Goal: Transaction & Acquisition: Purchase product/service

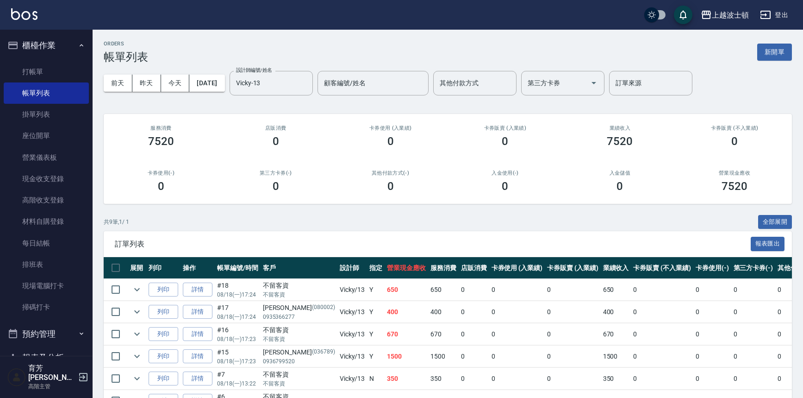
scroll to position [107, 0]
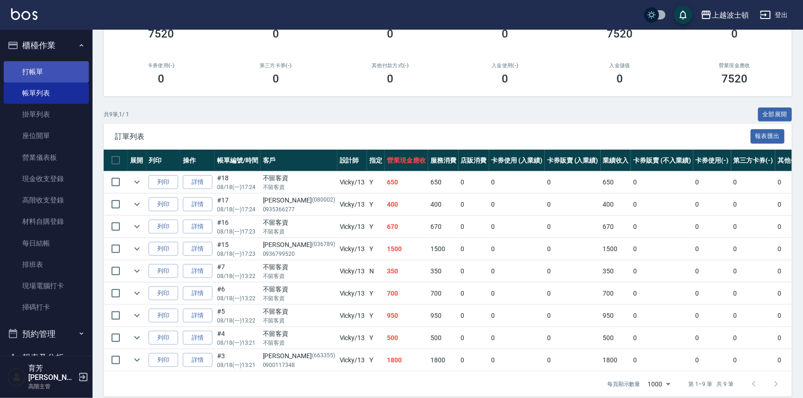
click at [56, 74] on link "打帳單" at bounding box center [46, 71] width 85 height 21
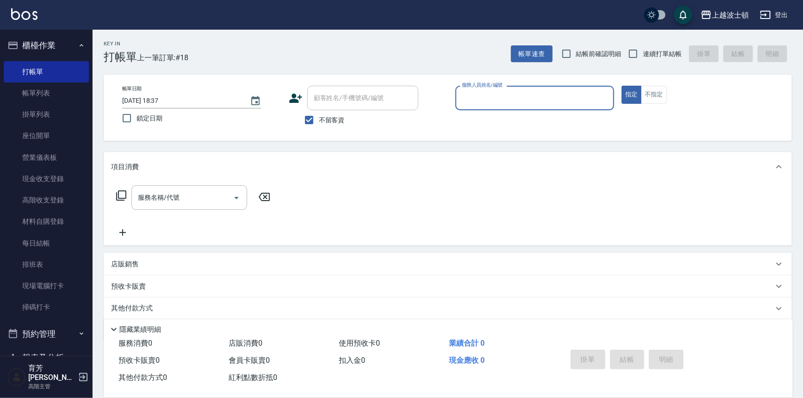
click at [477, 100] on input "服務人員姓名/編號" at bounding box center [535, 98] width 151 height 16
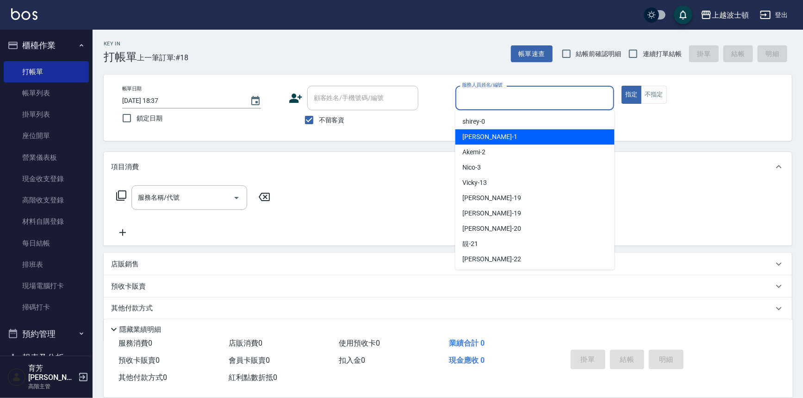
click at [479, 135] on span "[PERSON_NAME] -1" at bounding box center [490, 137] width 55 height 10
type input "[PERSON_NAME]-1"
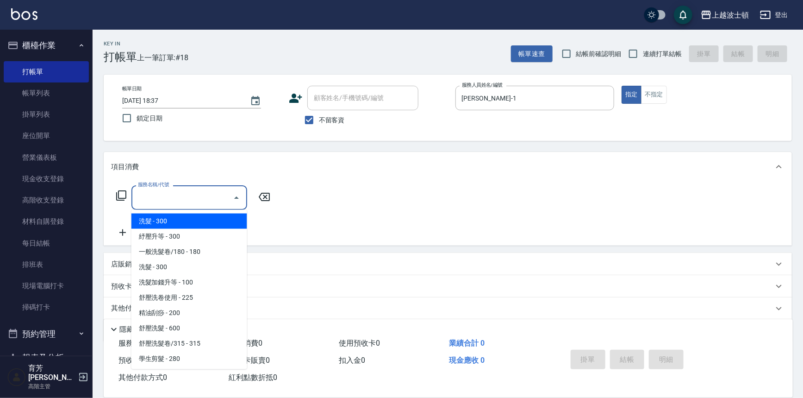
click at [192, 201] on input "服務名稱/代號" at bounding box center [183, 197] width 94 height 16
click at [182, 215] on span "洗髮 - 300" at bounding box center [189, 220] width 116 height 15
type input "洗髮(201)"
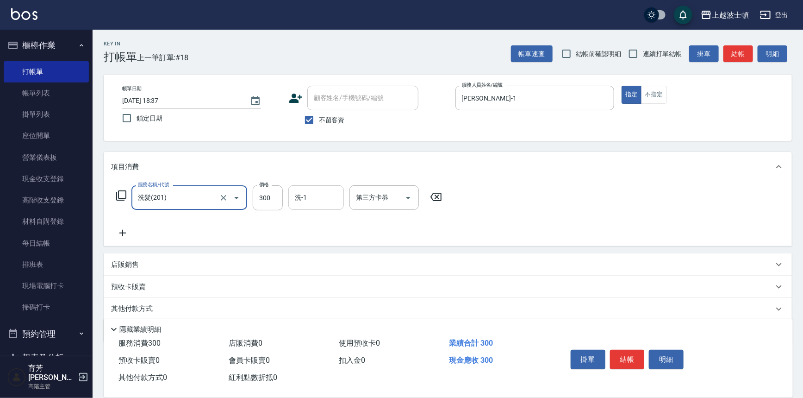
click at [301, 188] on div "洗-1" at bounding box center [316, 197] width 56 height 25
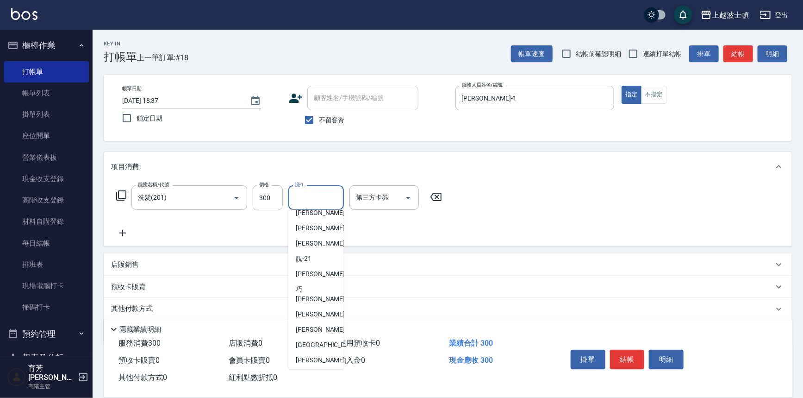
scroll to position [86, 0]
click at [315, 290] on span "[PERSON_NAME] -23" at bounding box center [325, 292] width 58 height 19
type input "[PERSON_NAME]-23"
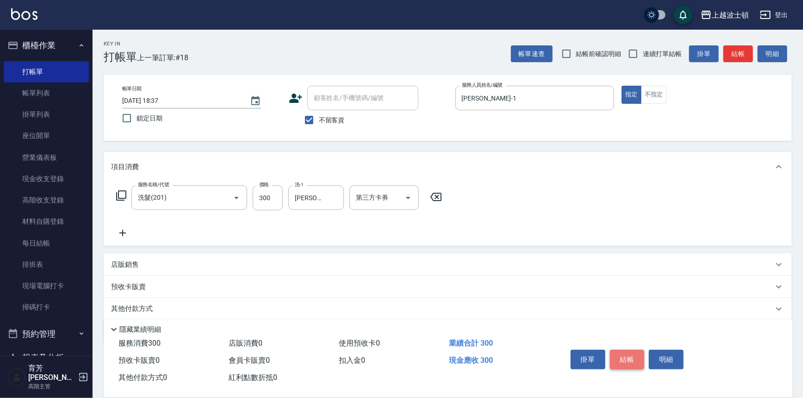
click at [625, 359] on button "結帳" at bounding box center [627, 359] width 35 height 19
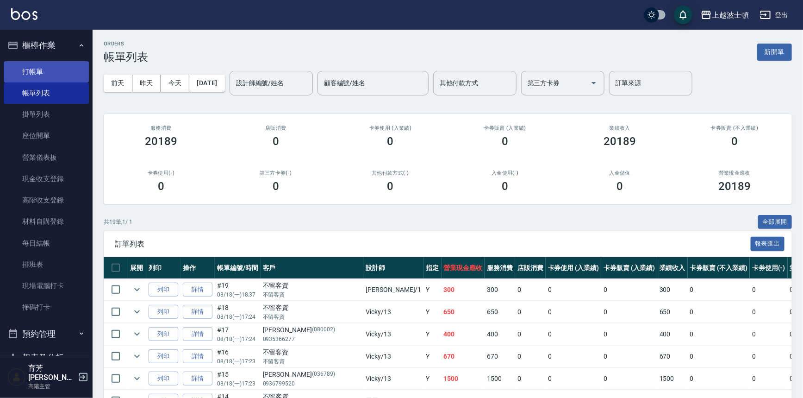
click at [40, 68] on link "打帳單" at bounding box center [46, 71] width 85 height 21
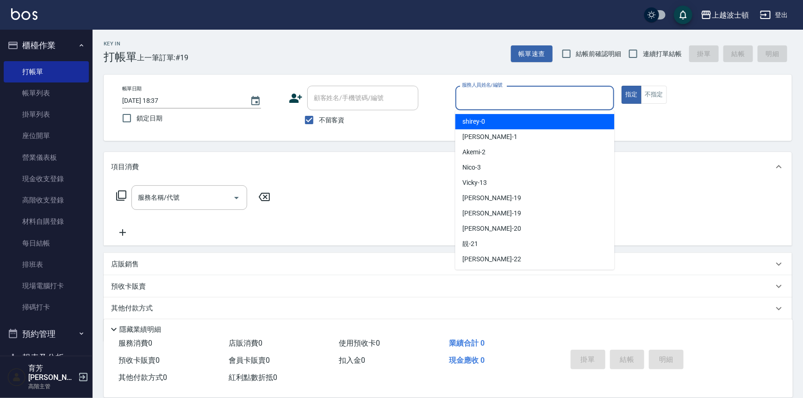
click at [496, 100] on input "服務人員姓名/編號" at bounding box center [535, 98] width 151 height 16
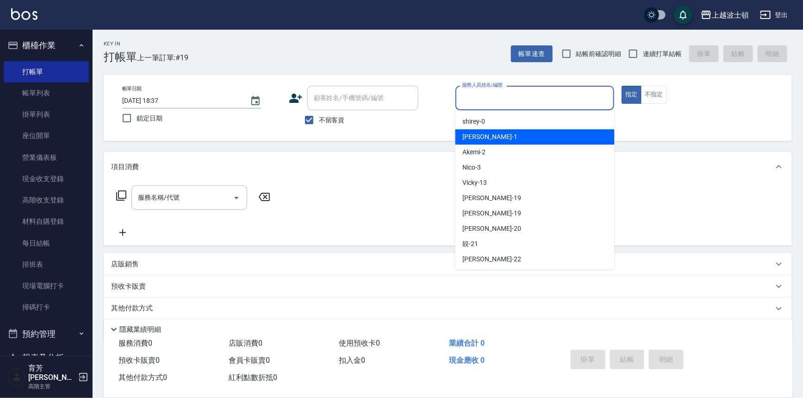
click at [493, 130] on div "[PERSON_NAME] -1" at bounding box center [535, 136] width 159 height 15
type input "[PERSON_NAME]-1"
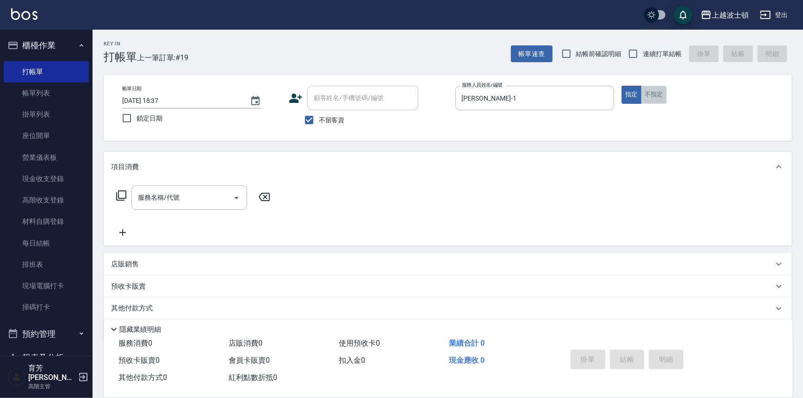
click at [656, 92] on button "不指定" at bounding box center [654, 95] width 26 height 18
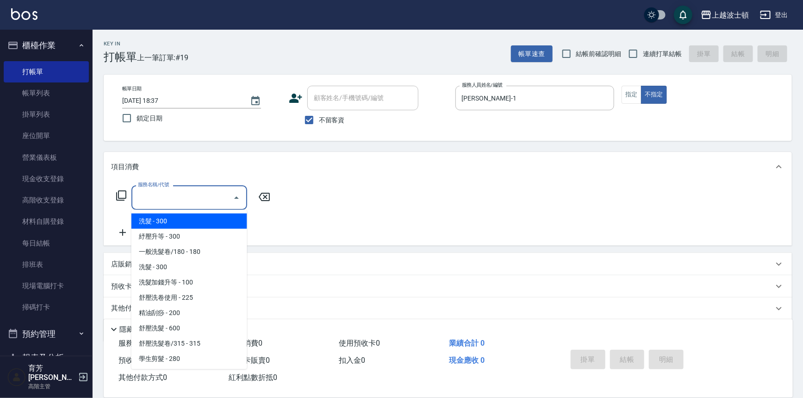
click at [169, 198] on input "服務名稱/代號" at bounding box center [183, 197] width 94 height 16
click at [171, 217] on span "洗髮 - 300" at bounding box center [189, 220] width 116 height 15
type input "洗髮(201)"
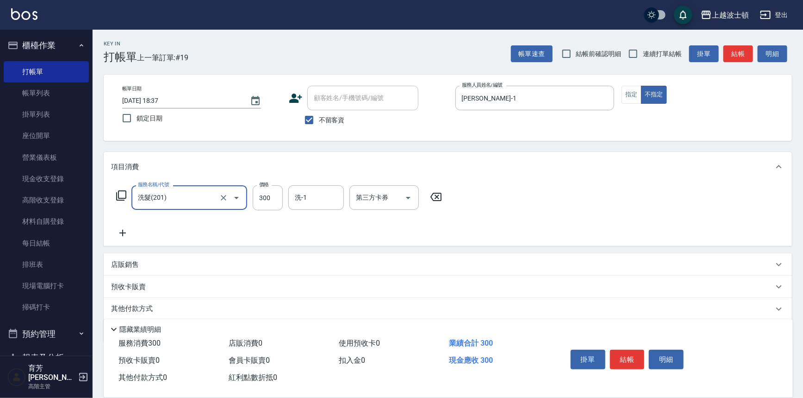
click at [125, 231] on icon at bounding box center [122, 232] width 23 height 11
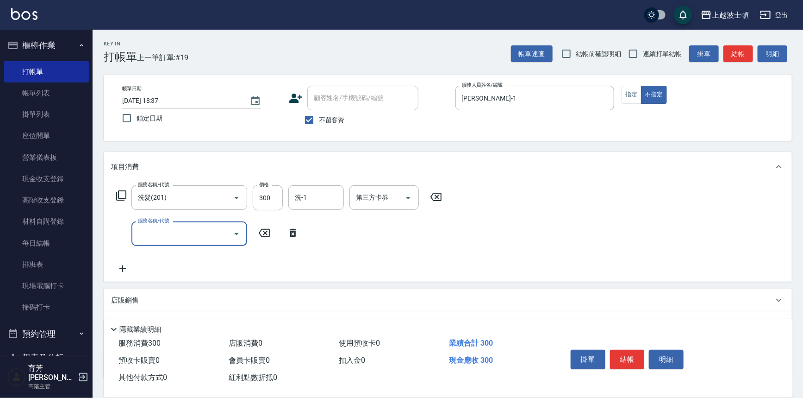
drag, startPoint x: 149, startPoint y: 233, endPoint x: 148, endPoint y: 227, distance: 6.5
click at [149, 231] on input "服務名稱/代號" at bounding box center [183, 233] width 94 height 16
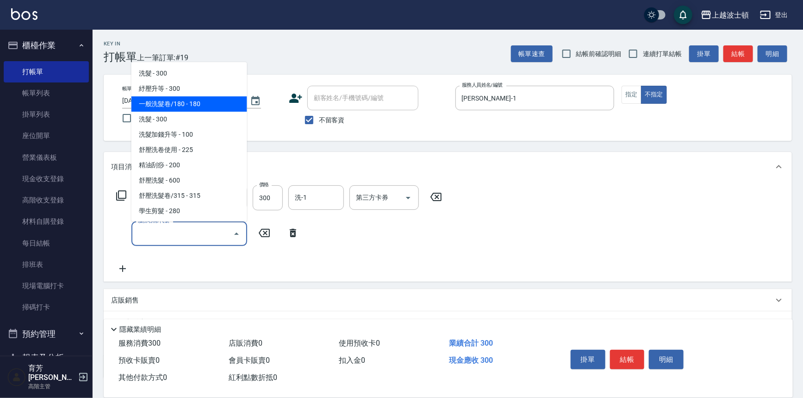
click at [187, 103] on span "一般洗髮卷/180 - 180" at bounding box center [189, 103] width 116 height 15
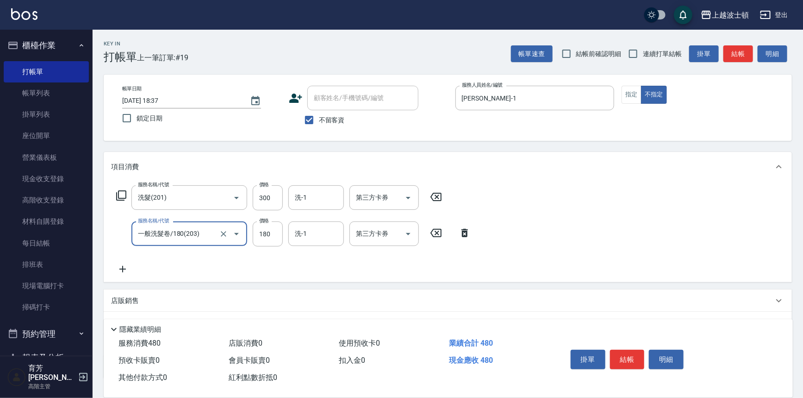
click at [186, 230] on input "一般洗髮卷/180(203)" at bounding box center [176, 233] width 81 height 16
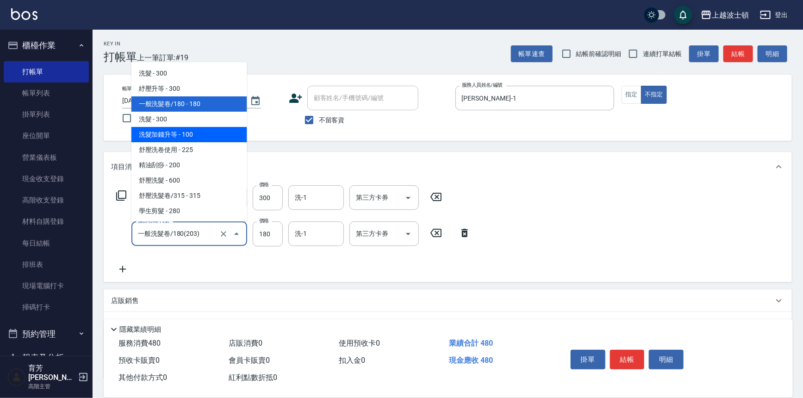
click at [199, 132] on span "洗髮加錢升等 - 100" at bounding box center [189, 134] width 116 height 15
type input "洗髮加錢升等(206)"
type input "100"
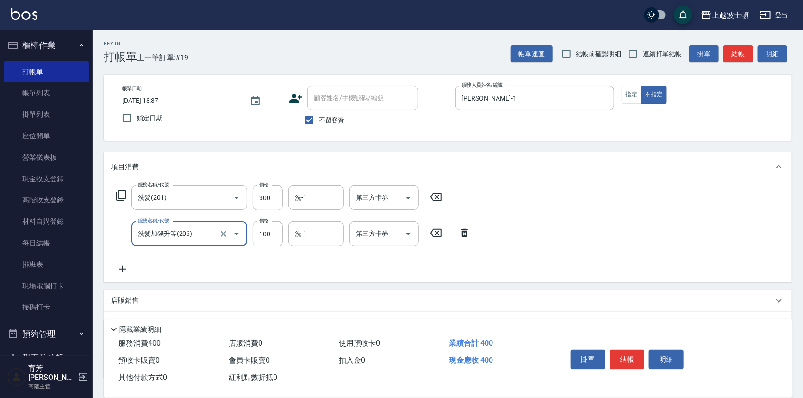
click at [119, 269] on icon at bounding box center [122, 268] width 23 height 11
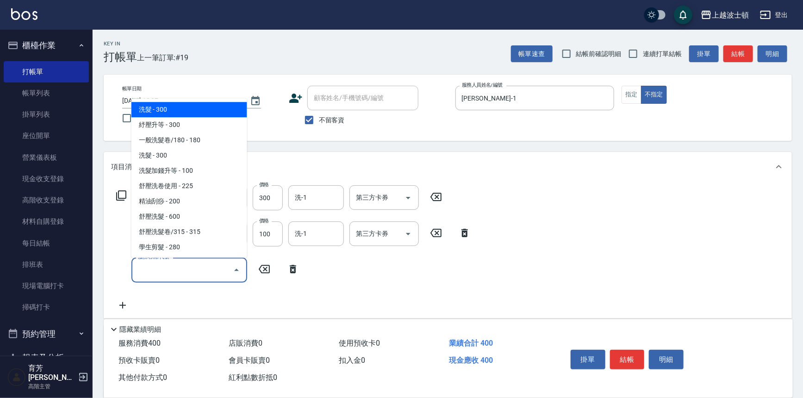
drag, startPoint x: 171, startPoint y: 273, endPoint x: 203, endPoint y: 159, distance: 117.8
click at [171, 273] on input "服務名稱/代號" at bounding box center [183, 270] width 94 height 16
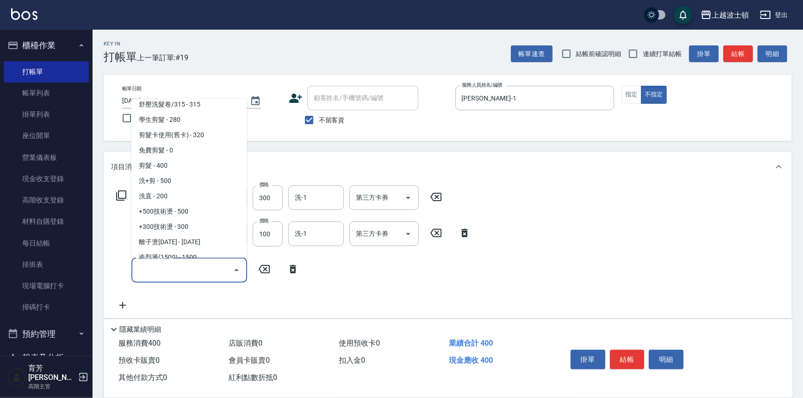
scroll to position [123, 0]
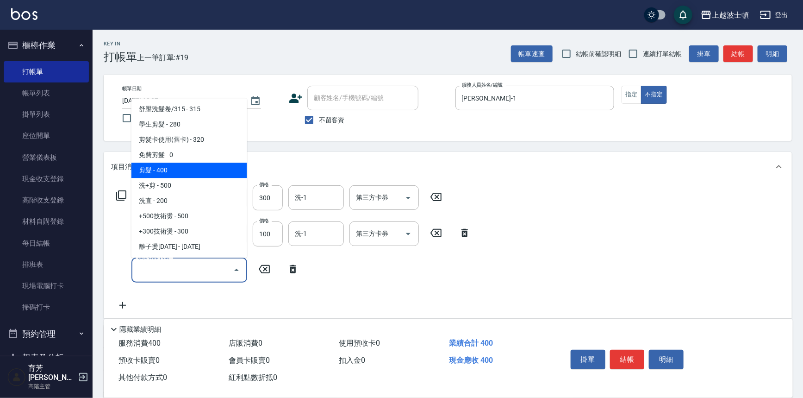
click at [192, 173] on span "剪髮 - 400" at bounding box center [189, 170] width 116 height 15
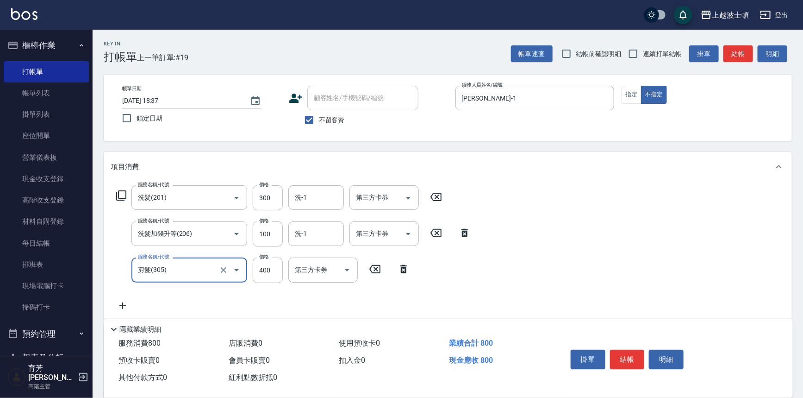
type input "剪髮(305)"
click at [275, 264] on input "400" at bounding box center [268, 269] width 30 height 25
type input "350"
click at [316, 203] on input "洗-1" at bounding box center [316, 197] width 47 height 16
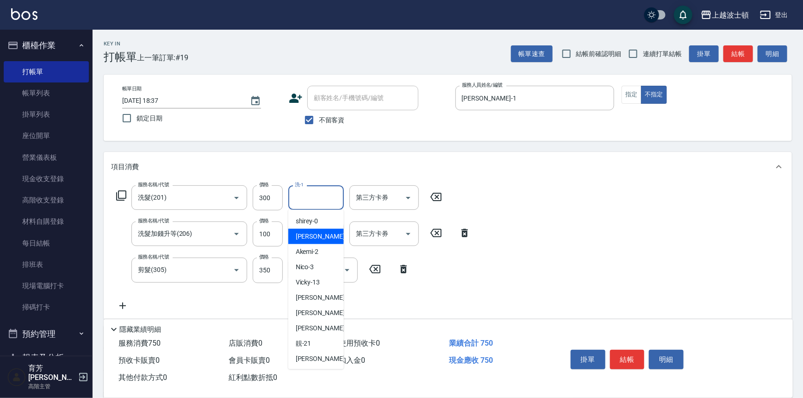
click at [312, 235] on span "[PERSON_NAME] -1" at bounding box center [323, 236] width 55 height 10
type input "[PERSON_NAME]-1"
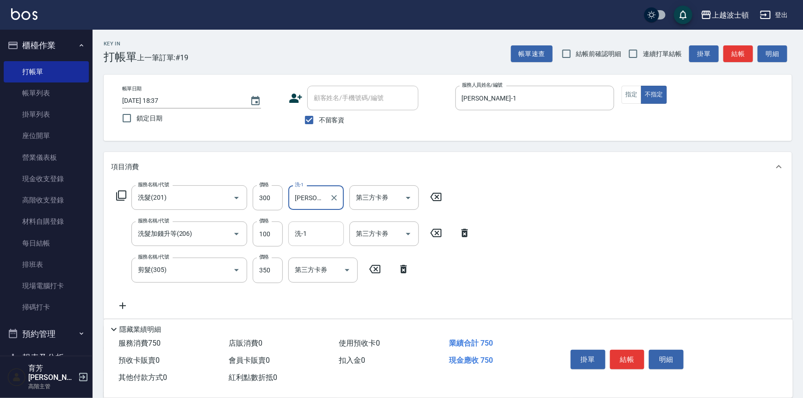
drag, startPoint x: 312, startPoint y: 236, endPoint x: 311, endPoint y: 221, distance: 14.4
click at [312, 233] on input "洗-1" at bounding box center [316, 233] width 47 height 16
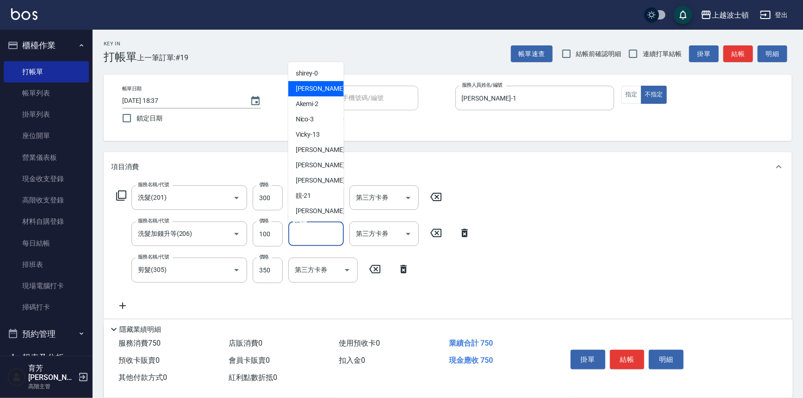
click at [329, 83] on div "[PERSON_NAME] -1" at bounding box center [316, 88] width 56 height 15
type input "[PERSON_NAME]-1"
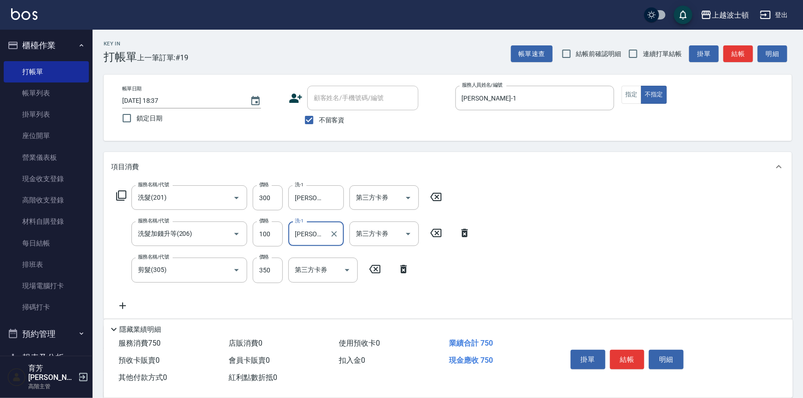
click at [634, 352] on button "結帳" at bounding box center [627, 359] width 35 height 19
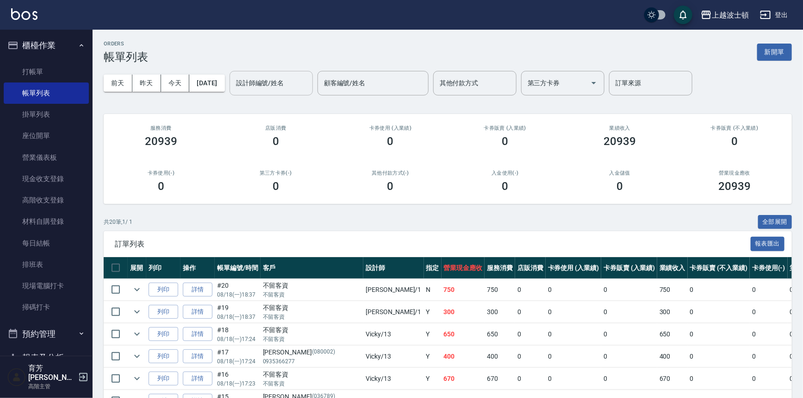
click at [272, 77] on input "設計師編號/姓名" at bounding box center [271, 83] width 75 height 16
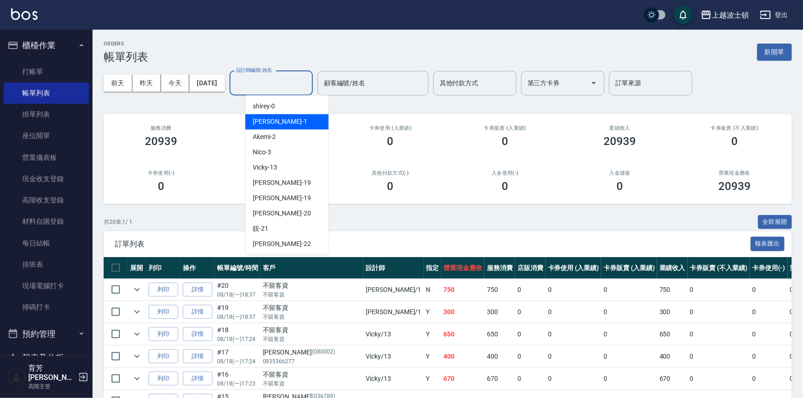
click at [265, 121] on span "[PERSON_NAME] -1" at bounding box center [280, 122] width 55 height 10
type input "[PERSON_NAME]-1"
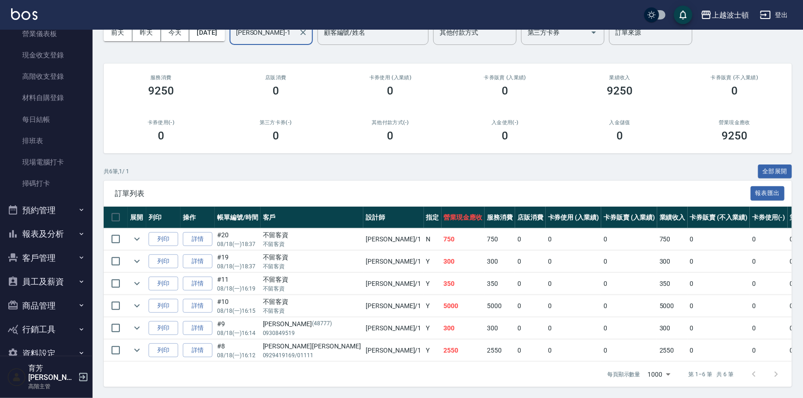
scroll to position [135, 0]
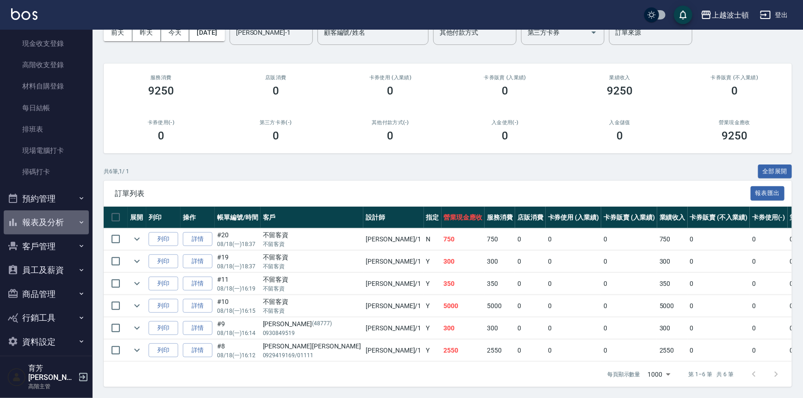
click at [55, 218] on button "報表及分析" at bounding box center [46, 222] width 85 height 24
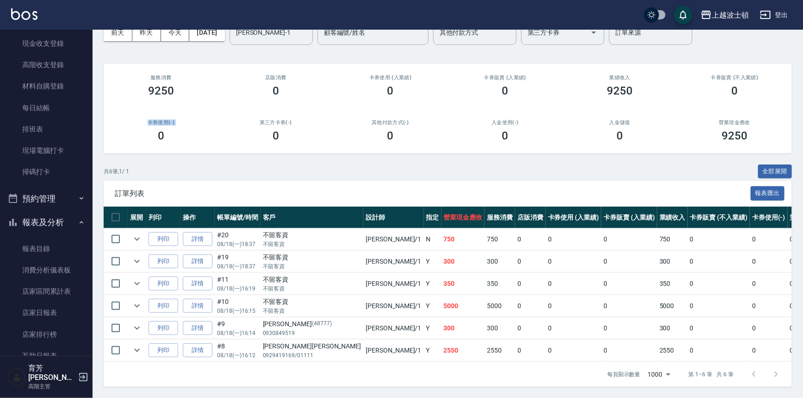
drag, startPoint x: 93, startPoint y: 111, endPoint x: 93, endPoint y: 127, distance: 16.2
click at [96, 131] on div "ORDERS 帳單列表 新開單 [DATE] [DATE] [DATE] [DATE] 設計師編號/姓名 [PERSON_NAME]-1 設計師編號/姓名 顧…" at bounding box center [448, 188] width 711 height 419
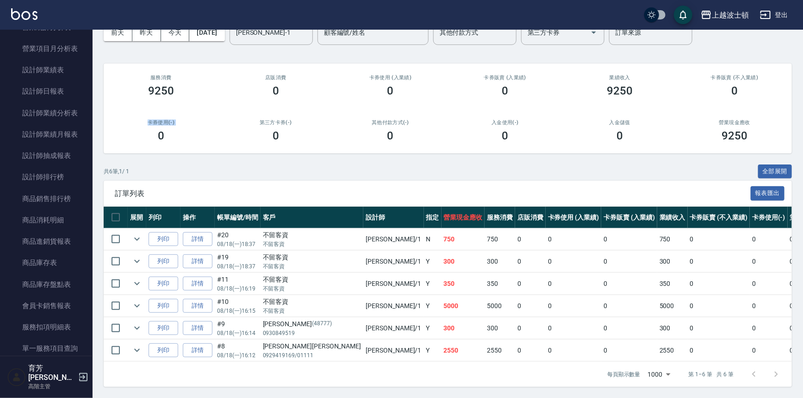
scroll to position [640, 0]
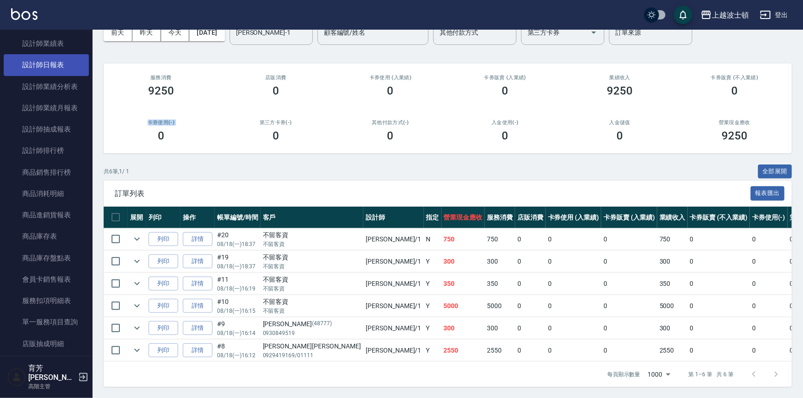
click at [57, 62] on link "設計師日報表" at bounding box center [46, 64] width 85 height 21
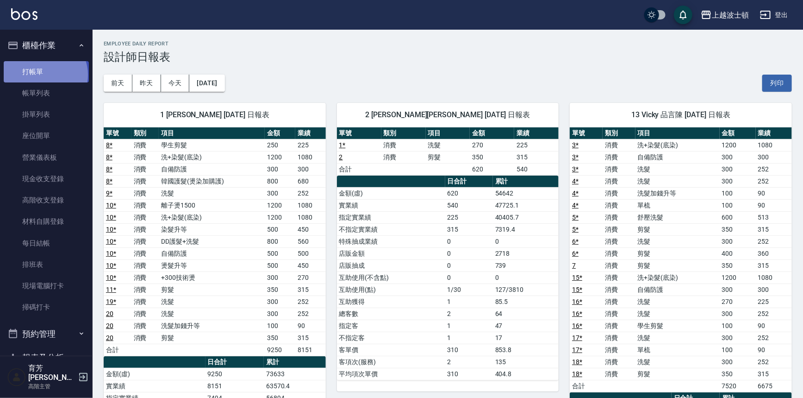
click at [44, 75] on link "打帳單" at bounding box center [46, 71] width 85 height 21
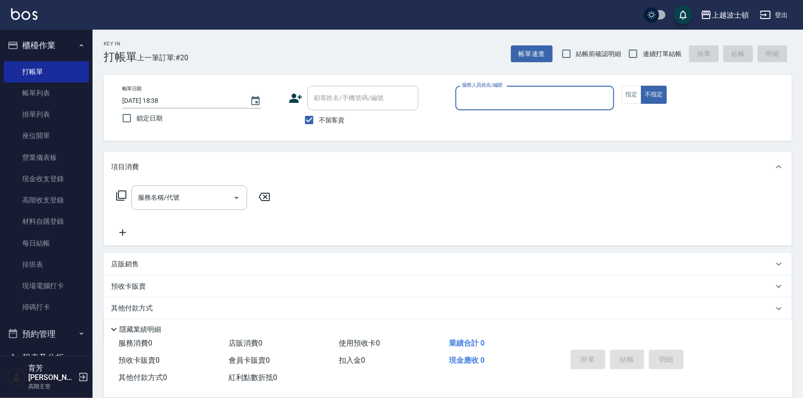
click at [394, 61] on div "Key In 打帳單 上一筆訂單:#20 帳單速查 結帳前確認明細 連續打單結帳 掛單 結帳 明細" at bounding box center [443, 47] width 700 height 34
drag, startPoint x: 386, startPoint y: 69, endPoint x: 375, endPoint y: 99, distance: 31.6
click at [381, 87] on div "Key In 打帳單 上一筆訂單:#20 帳單速查 結帳前確認明細 連續打單結帳 掛單 結帳 明細 帳單日期 [DATE] 18:38 鎖定日期 顧客姓名/手…" at bounding box center [448, 229] width 711 height 399
click at [350, 142] on div "Key In 打帳單 上一筆訂單:#20 帳單速查 結帳前確認明細 連續打單結帳 掛單 結帳 明細 帳單日期 [DATE] 18:38 鎖定日期 顧客姓名/手…" at bounding box center [448, 229] width 711 height 399
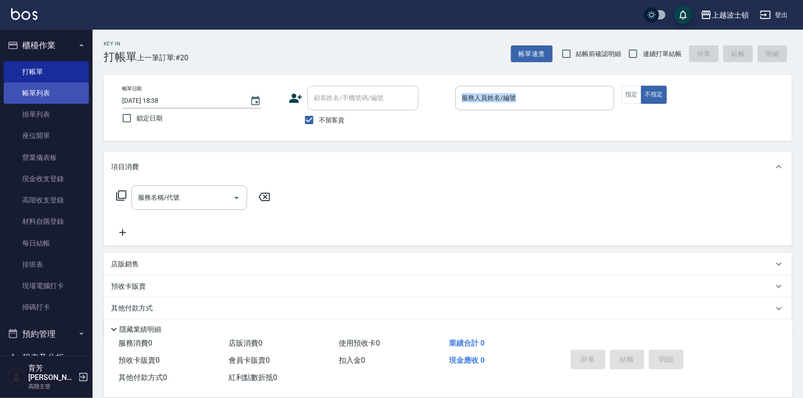
click at [38, 96] on link "帳單列表" at bounding box center [46, 92] width 85 height 21
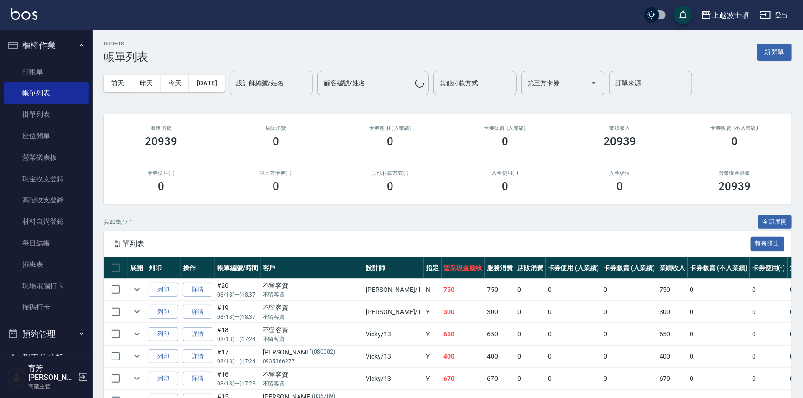
click at [258, 86] on input "設計師編號/姓名" at bounding box center [271, 83] width 75 height 16
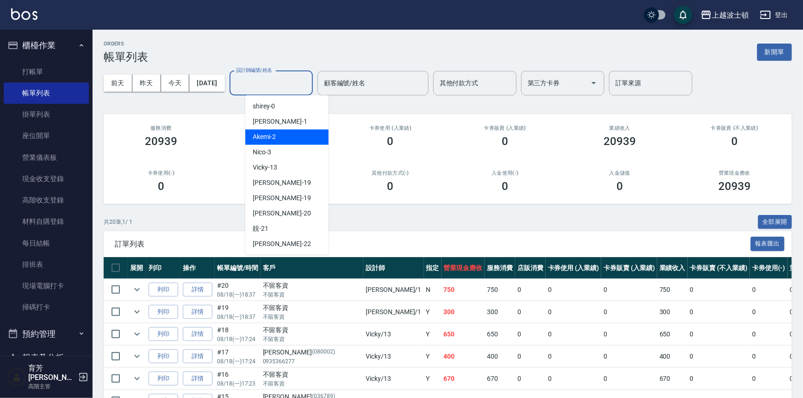
click at [285, 138] on div "Akemi -2" at bounding box center [286, 136] width 83 height 15
type input "Akemi-2"
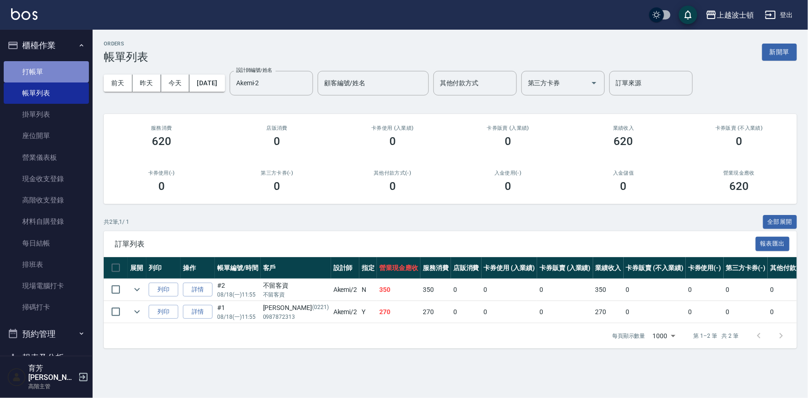
click at [46, 71] on link "打帳單" at bounding box center [46, 71] width 85 height 21
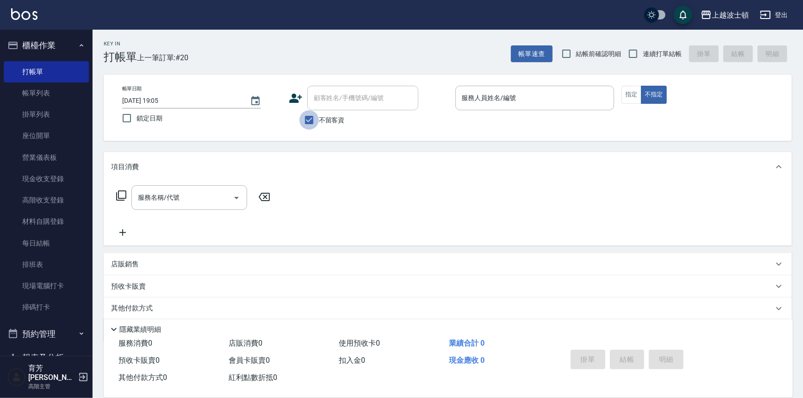
click at [313, 122] on input "不留客資" at bounding box center [309, 119] width 19 height 19
checkbox input "false"
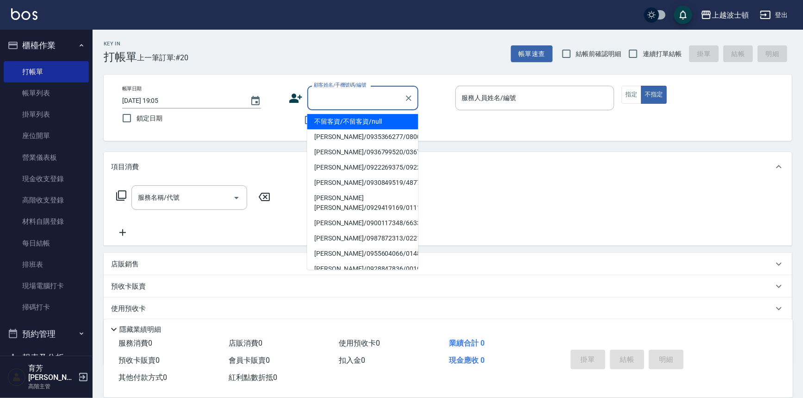
click at [336, 99] on input "顧客姓名/手機號碼/編號" at bounding box center [356, 98] width 89 height 16
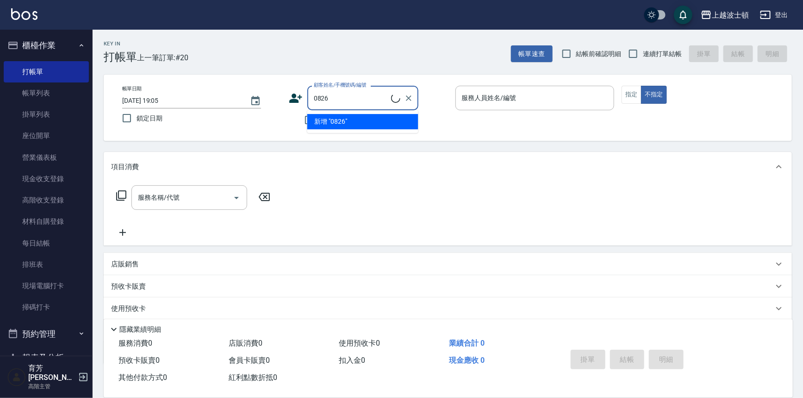
click at [361, 120] on li "新增 "0826"" at bounding box center [362, 121] width 111 height 15
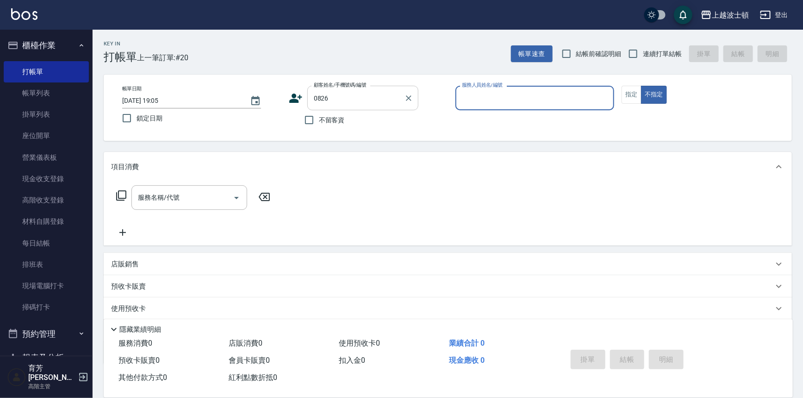
click at [315, 97] on input "0826" at bounding box center [356, 98] width 89 height 16
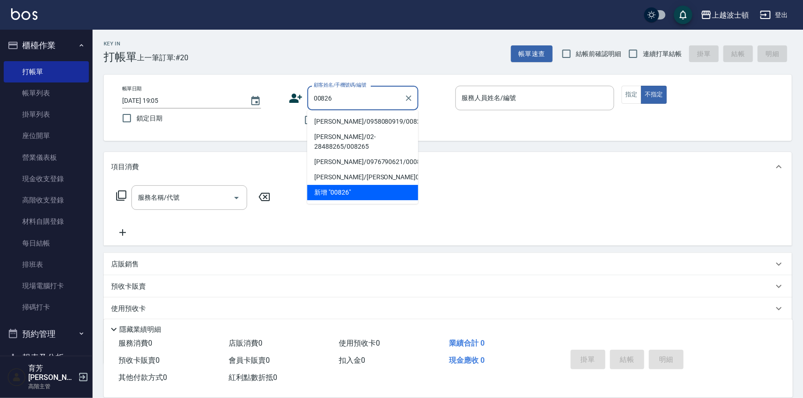
click at [325, 124] on li "[PERSON_NAME]/0958080919/00826" at bounding box center [362, 121] width 111 height 15
type input "[PERSON_NAME]/0958080919/00826"
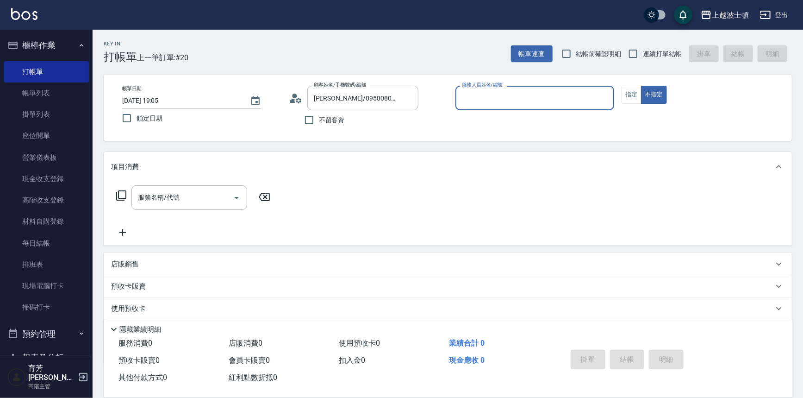
click at [495, 100] on input "服務人員姓名/編號" at bounding box center [535, 98] width 151 height 16
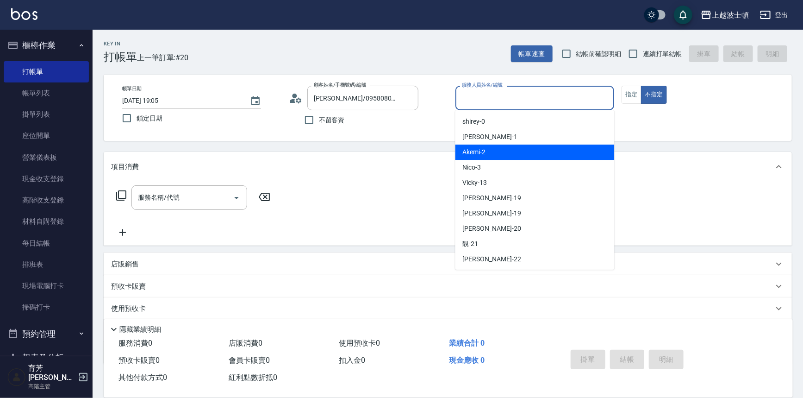
click at [515, 151] on div "Akemi -2" at bounding box center [535, 151] width 159 height 15
type input "Akemi-2"
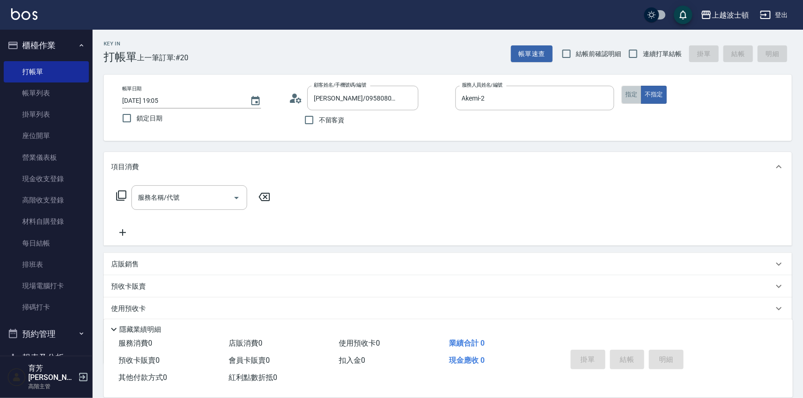
click at [630, 95] on button "指定" at bounding box center [632, 95] width 20 height 18
click at [150, 194] on input "服務名稱/代號" at bounding box center [183, 197] width 94 height 16
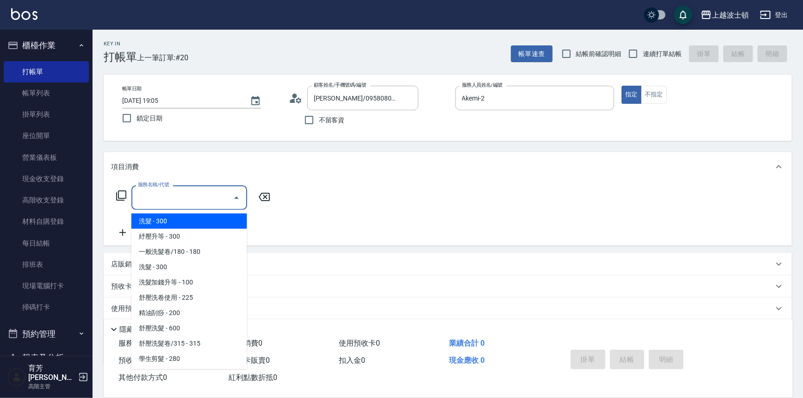
click at [174, 225] on span "洗髮 - 300" at bounding box center [189, 220] width 116 height 15
type input "洗髮(201)"
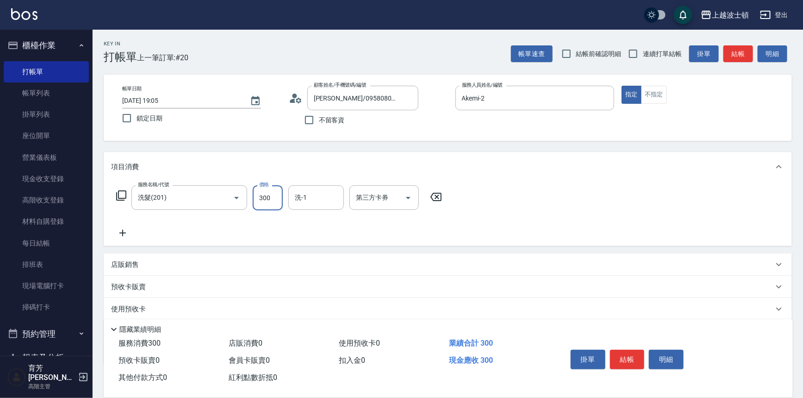
click at [279, 203] on input "300" at bounding box center [268, 197] width 30 height 25
type input "270"
click at [306, 196] on input "洗-1" at bounding box center [316, 197] width 47 height 16
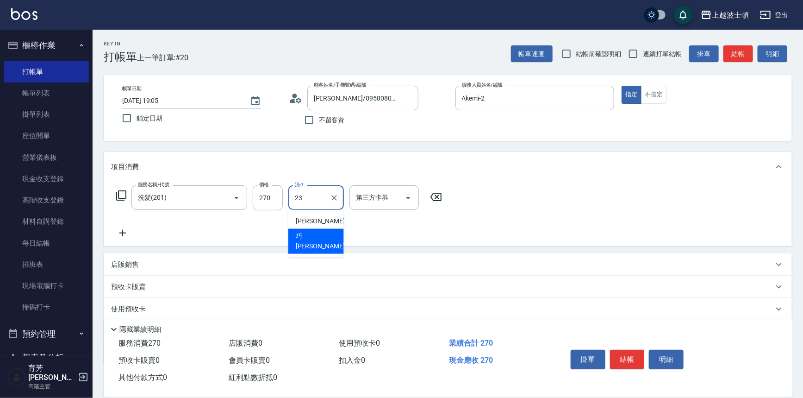
click at [305, 233] on span "[PERSON_NAME] -23" at bounding box center [325, 240] width 58 height 19
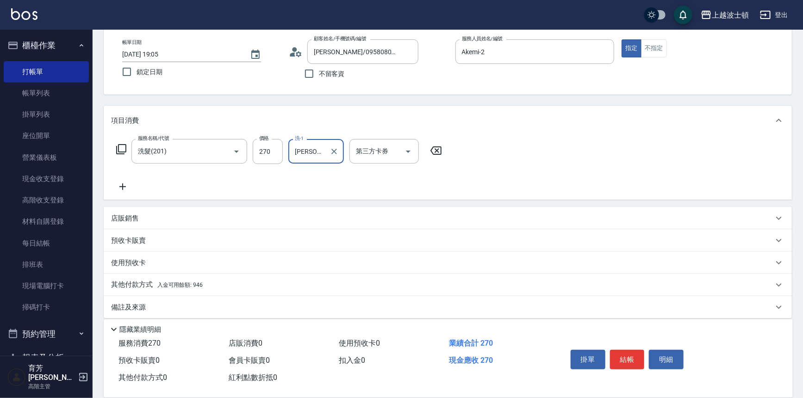
scroll to position [54, 0]
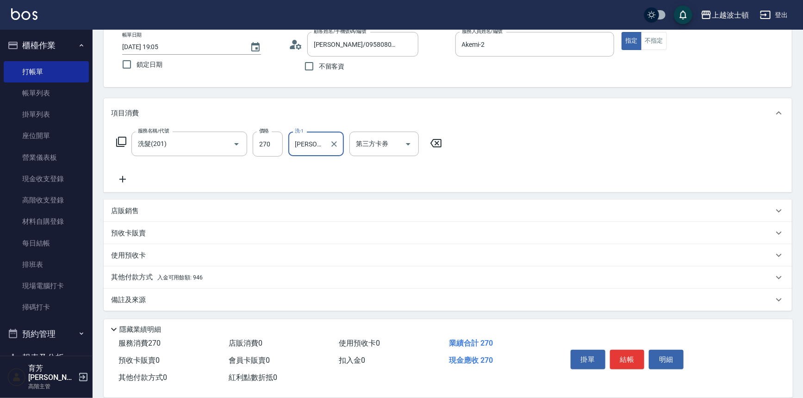
type input "[PERSON_NAME]-23"
click at [181, 279] on span "入金可用餘額: 946" at bounding box center [179, 277] width 45 height 6
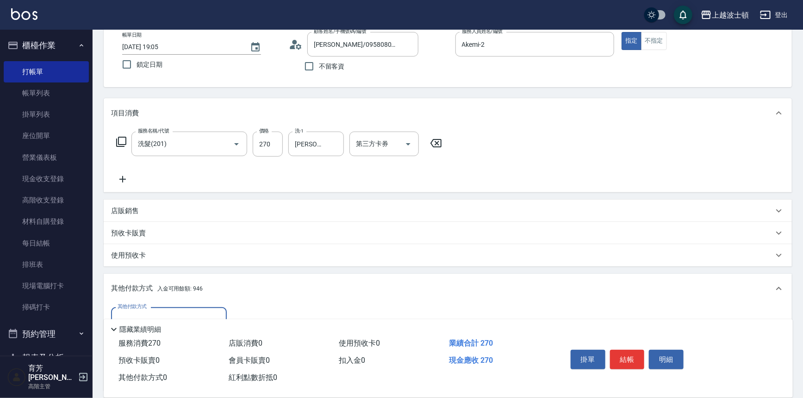
scroll to position [162, 0]
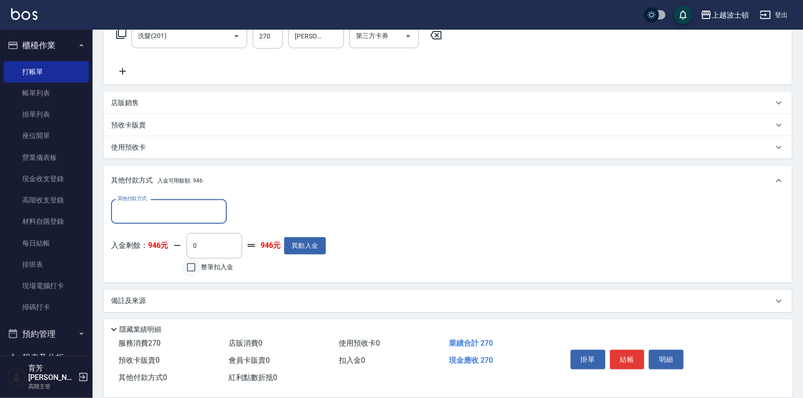
click at [186, 273] on input "整筆扣入金" at bounding box center [190, 266] width 19 height 19
checkbox input "true"
type input "270"
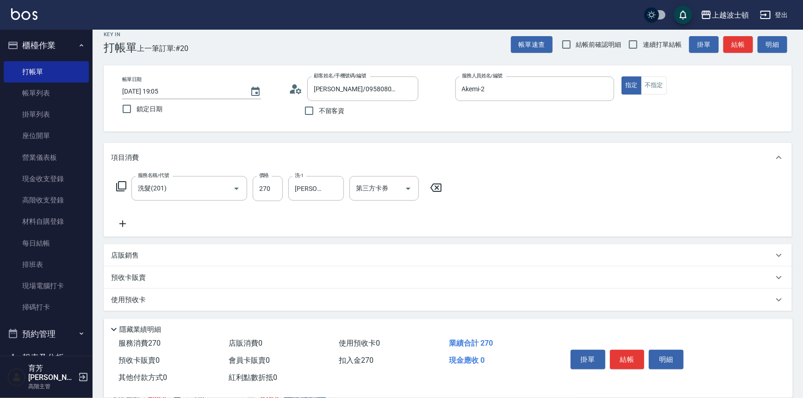
scroll to position [8, 0]
click at [626, 354] on button "結帳" at bounding box center [627, 359] width 35 height 19
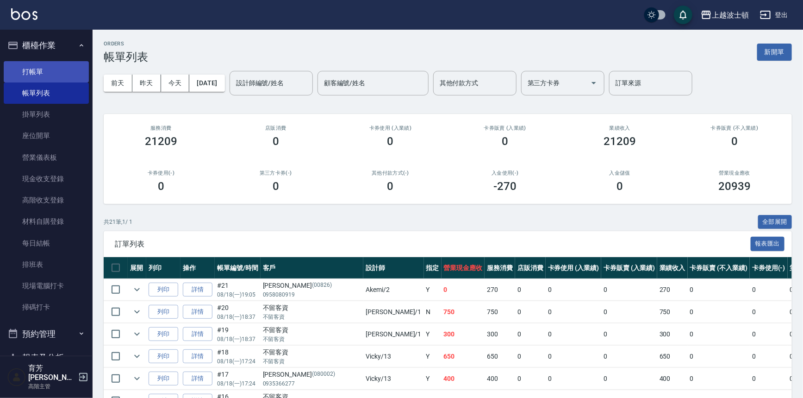
click at [41, 70] on link "打帳單" at bounding box center [46, 71] width 85 height 21
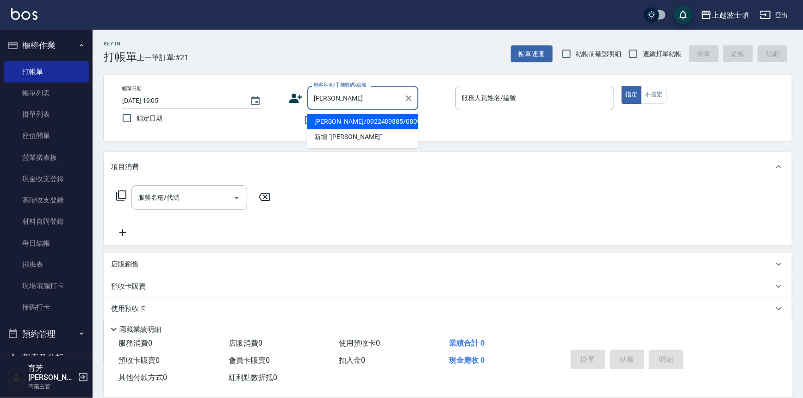
click at [336, 119] on li "[PERSON_NAME]/0922489885/080983" at bounding box center [362, 121] width 111 height 15
type input "[PERSON_NAME]/0922489885/080983"
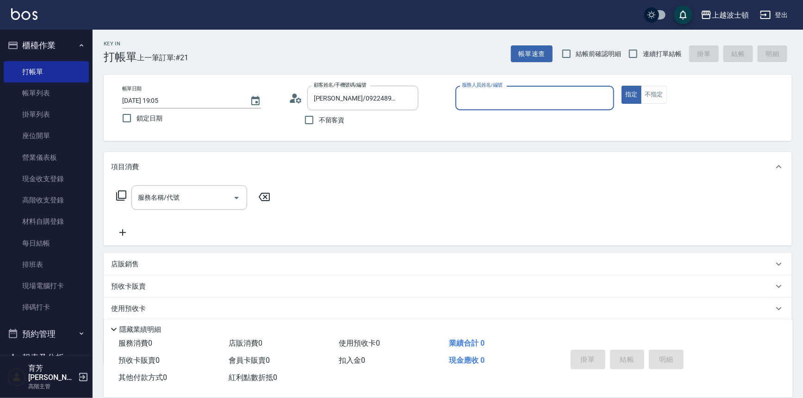
type input "Akemi-2"
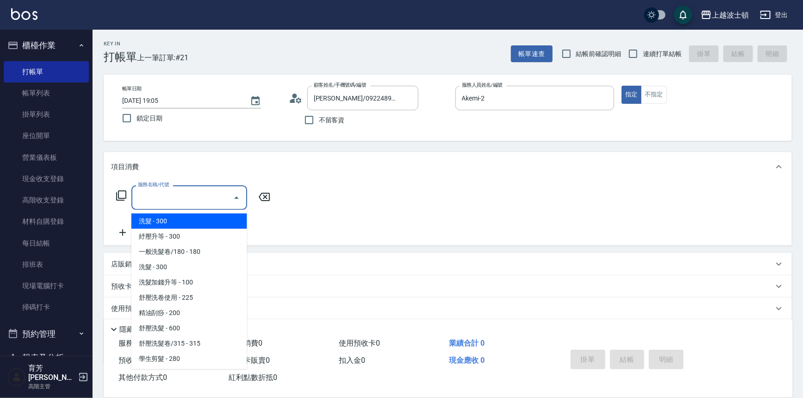
click at [162, 202] on input "服務名稱/代號" at bounding box center [183, 197] width 94 height 16
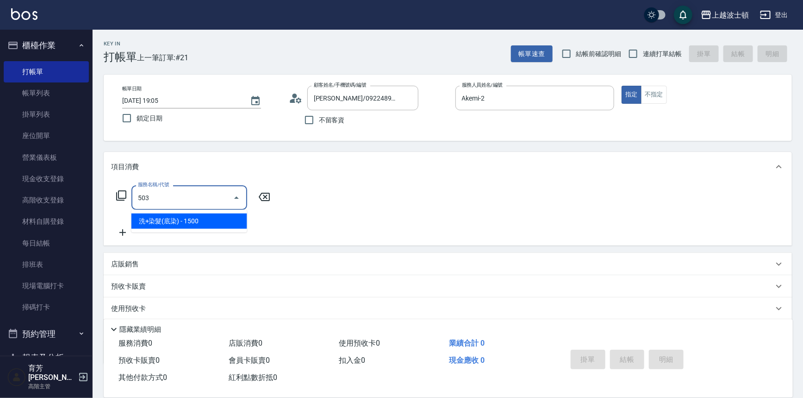
click at [208, 224] on span "洗+染髮(底染) - 1500" at bounding box center [189, 220] width 116 height 15
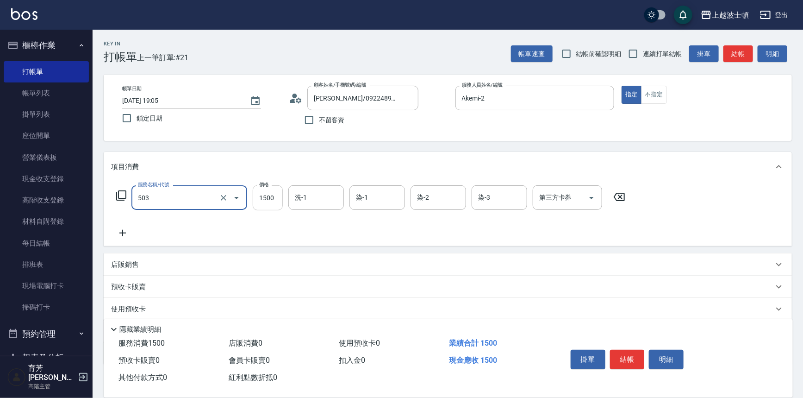
type input "洗+染髮(底染)(503)"
click at [266, 198] on input "1500" at bounding box center [268, 197] width 30 height 25
type input "1000"
click at [331, 199] on input "洗-1" at bounding box center [316, 197] width 47 height 16
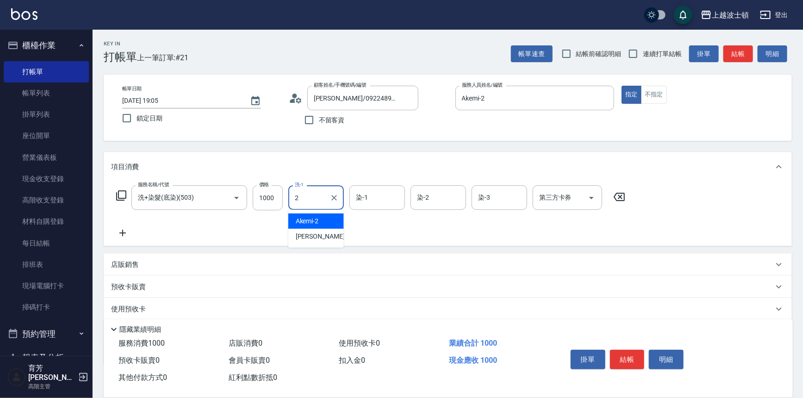
click at [325, 219] on div "Akemi -2" at bounding box center [316, 220] width 56 height 15
type input "Akemi-2"
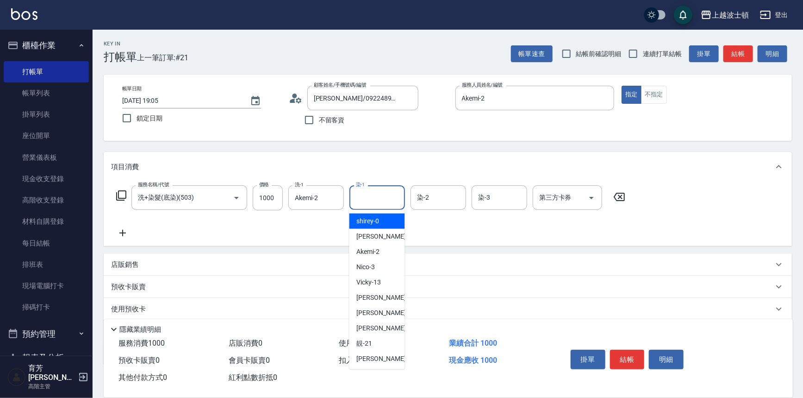
click at [376, 199] on input "染-1" at bounding box center [377, 197] width 47 height 16
click at [381, 221] on div "Akemi -2" at bounding box center [378, 220] width 56 height 15
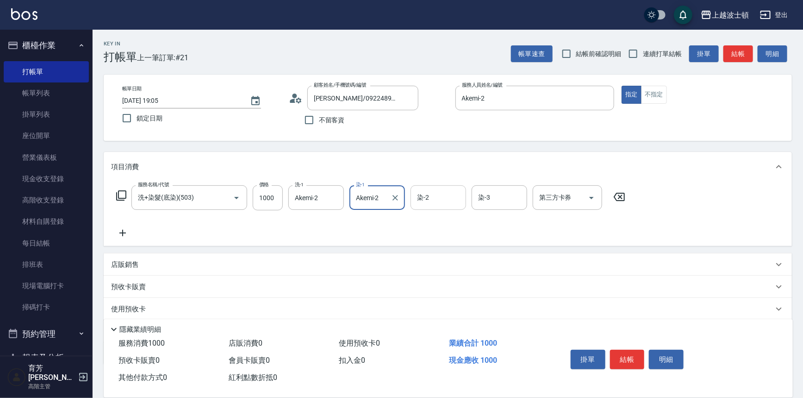
type input "Akemi-2"
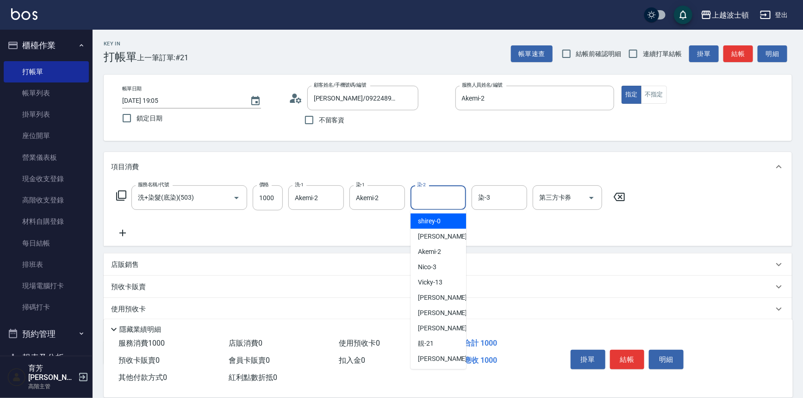
click at [430, 201] on input "染-2" at bounding box center [438, 197] width 47 height 16
click at [436, 218] on span "Akemi -2" at bounding box center [429, 221] width 23 height 10
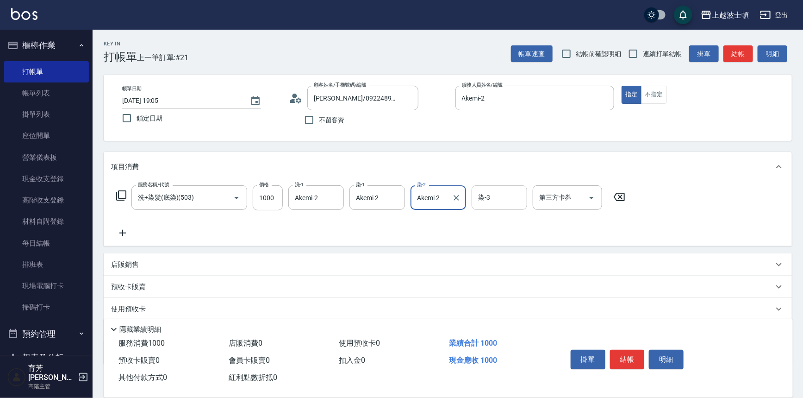
type input "Akemi-2"
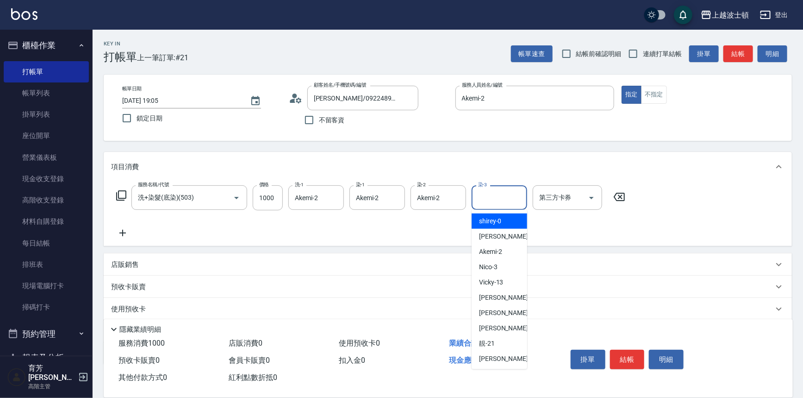
click at [523, 191] on input "染-3" at bounding box center [499, 197] width 47 height 16
drag, startPoint x: 517, startPoint y: 225, endPoint x: 236, endPoint y: 221, distance: 281.5
click at [517, 225] on div "Akemi -2" at bounding box center [500, 220] width 56 height 15
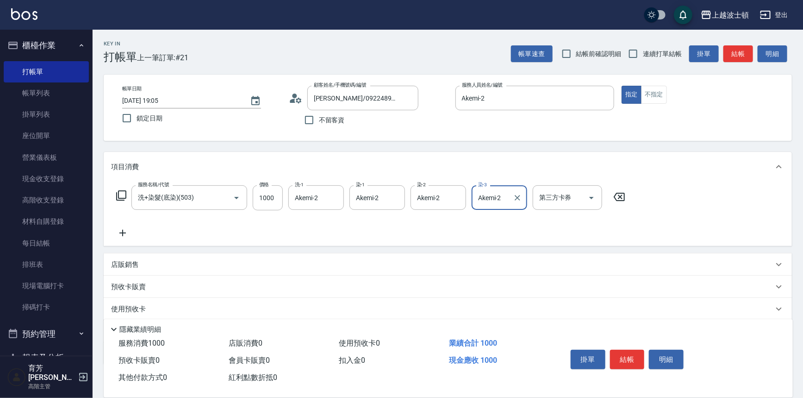
type input "Akemi-2"
click at [123, 231] on icon at bounding box center [122, 233] width 6 height 6
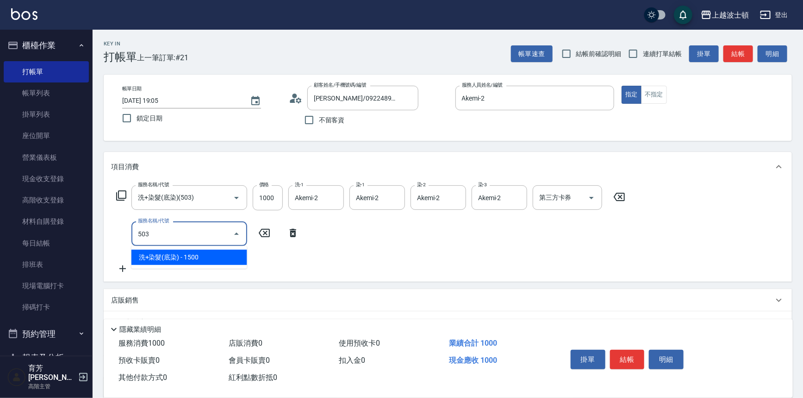
click at [208, 259] on span "洗+染髮(底染) - 1500" at bounding box center [189, 257] width 116 height 15
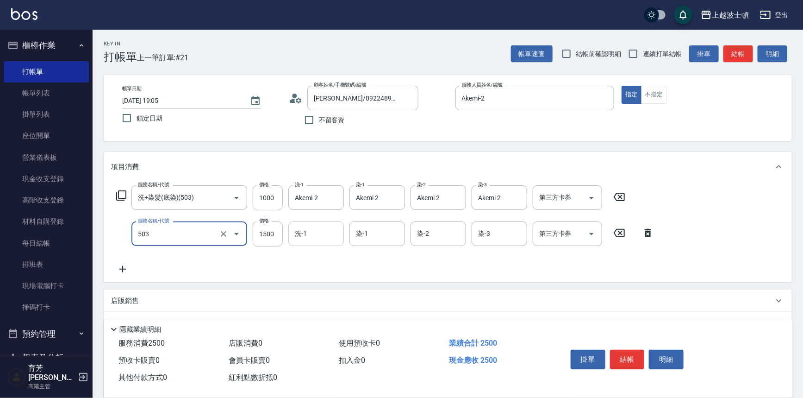
type input "洗+染髮(底染)(503)"
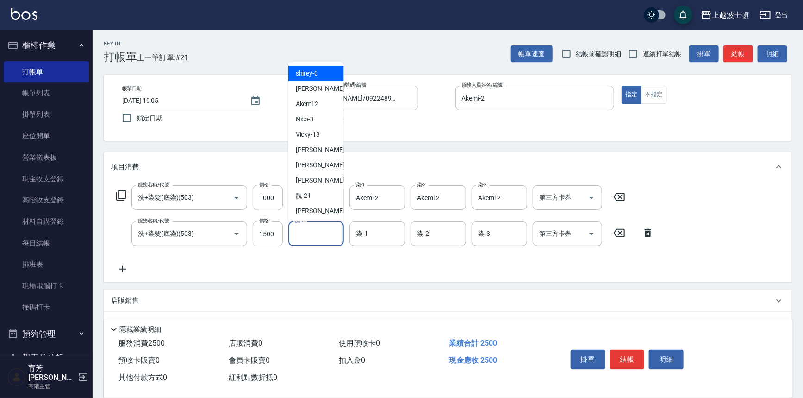
click at [328, 234] on input "洗-1" at bounding box center [316, 233] width 47 height 16
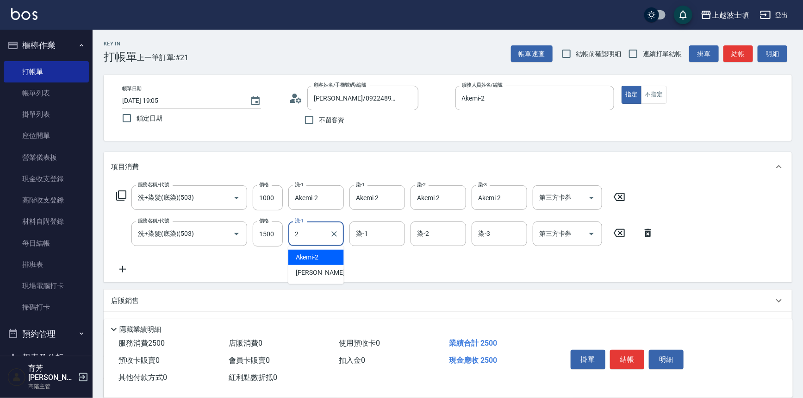
click at [325, 254] on div "Akemi -2" at bounding box center [316, 257] width 56 height 15
type input "Akemi-2"
click at [378, 236] on input "染-1" at bounding box center [377, 233] width 47 height 16
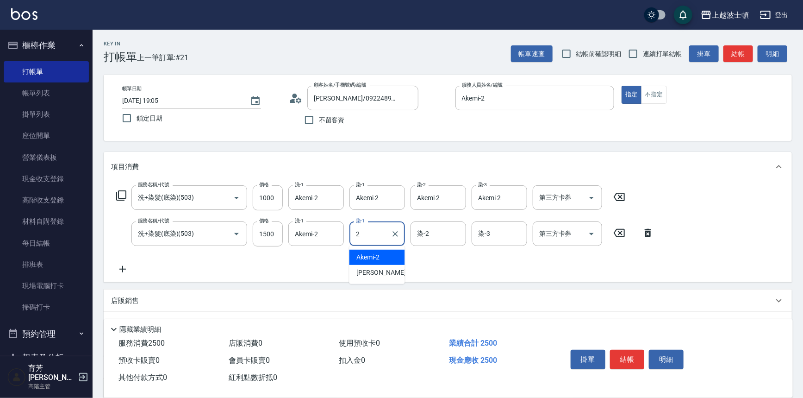
click at [382, 253] on div "Akemi -2" at bounding box center [378, 257] width 56 height 15
type input "Akemi-2"
click at [422, 229] on input "染-2" at bounding box center [438, 233] width 47 height 16
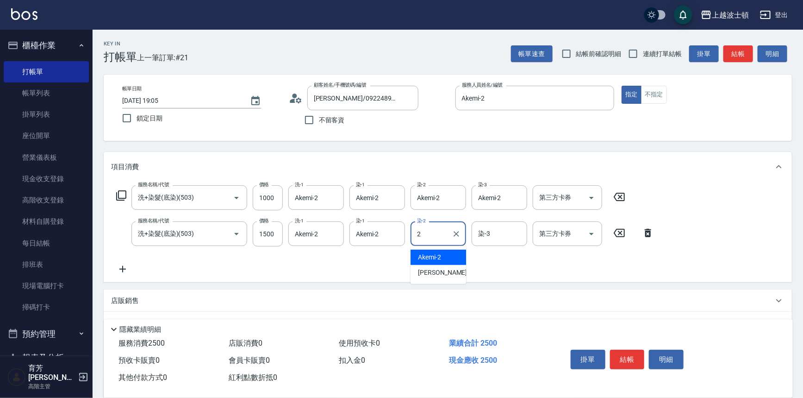
drag, startPoint x: 453, startPoint y: 255, endPoint x: 463, endPoint y: 244, distance: 14.1
click at [455, 253] on div "Akemi -2" at bounding box center [439, 257] width 56 height 15
type input "Akemi-2"
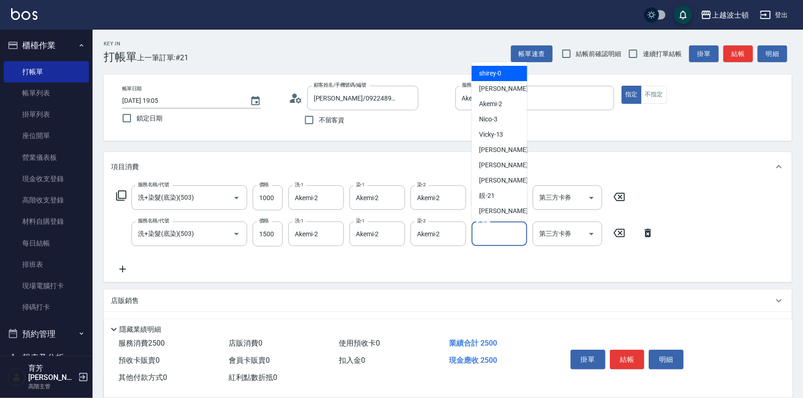
click at [483, 234] on input "染-3" at bounding box center [499, 233] width 47 height 16
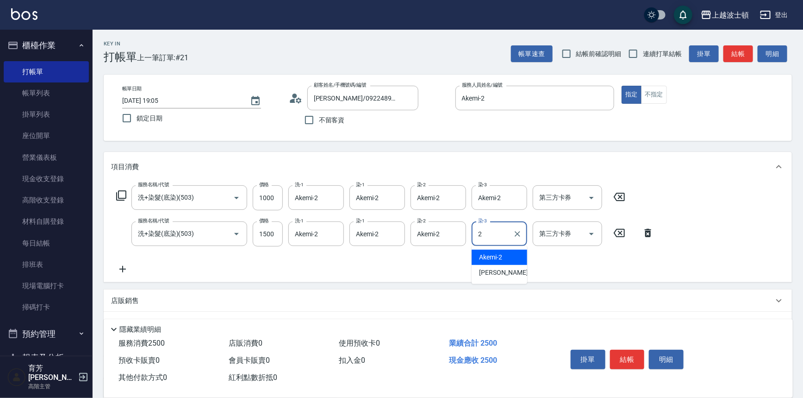
click at [493, 255] on span "Akemi -2" at bounding box center [490, 257] width 23 height 10
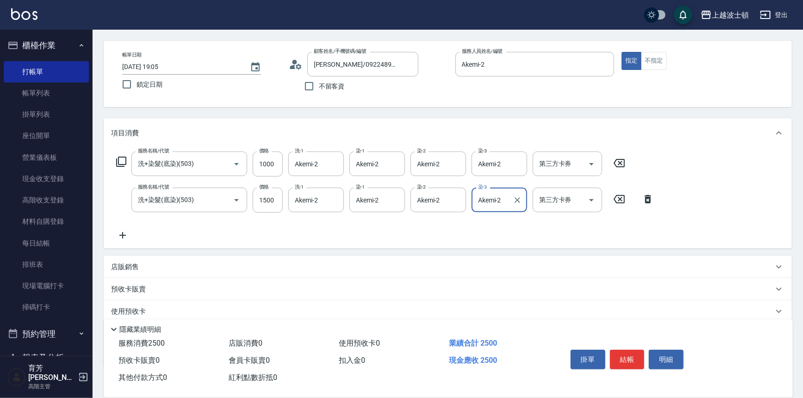
scroll to position [83, 0]
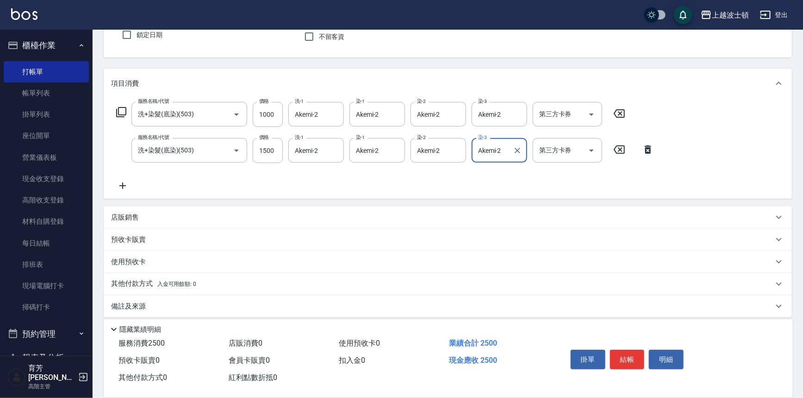
type input "Akemi-2"
click at [120, 184] on icon at bounding box center [122, 185] width 23 height 11
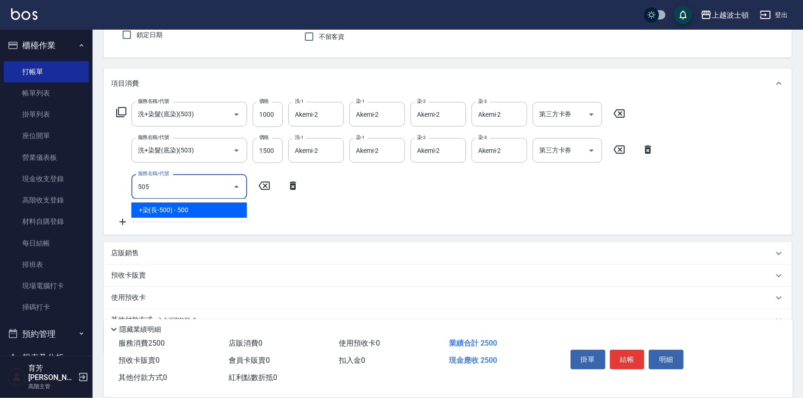
click at [185, 218] on ul "+染(長-500) - 500" at bounding box center [189, 210] width 116 height 23
click at [235, 209] on span "+染(長-500) - 500" at bounding box center [189, 209] width 116 height 15
type input "+染(長-500)(505)"
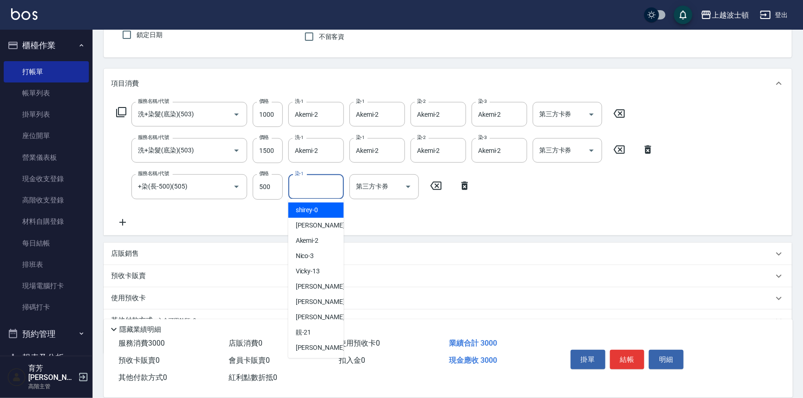
click at [319, 190] on input "染-1" at bounding box center [316, 186] width 47 height 16
click at [325, 209] on div "Akemi -2" at bounding box center [316, 209] width 56 height 15
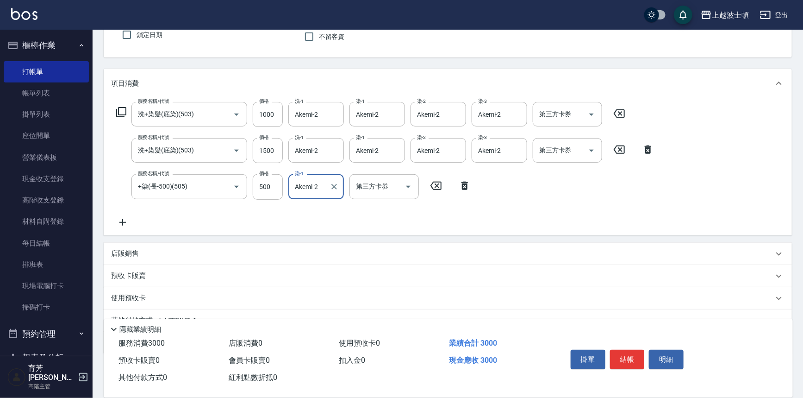
type input "Akemi-2"
click at [120, 113] on icon at bounding box center [121, 111] width 11 height 11
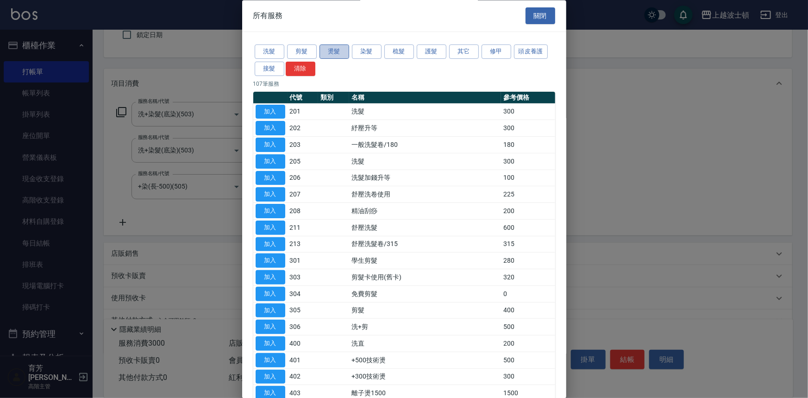
click at [328, 55] on button "燙髮" at bounding box center [334, 52] width 30 height 14
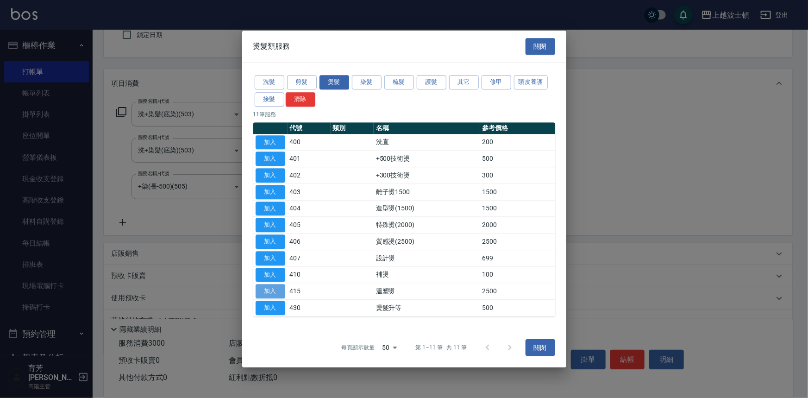
click at [268, 289] on button "加入" at bounding box center [271, 291] width 30 height 14
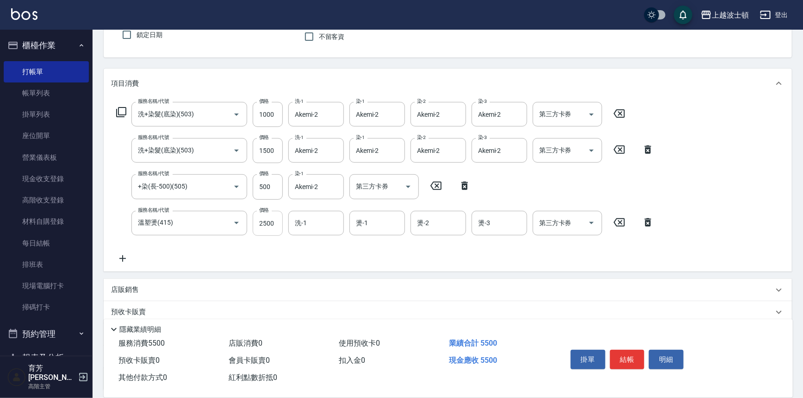
click at [267, 222] on input "2500" at bounding box center [268, 223] width 30 height 25
type input "2000"
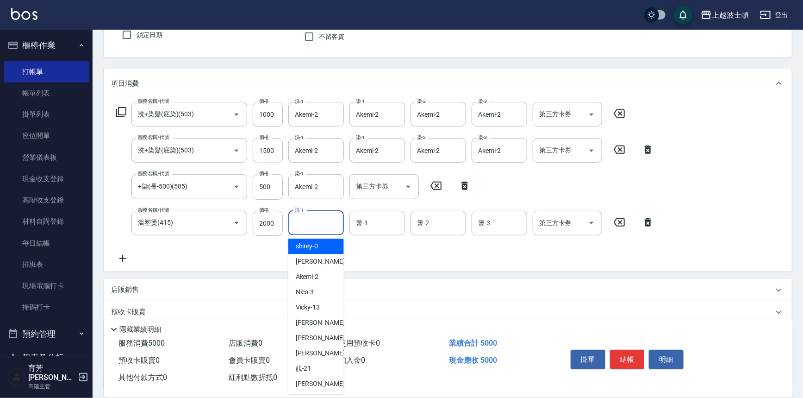
click at [321, 225] on input "洗-1" at bounding box center [316, 223] width 47 height 16
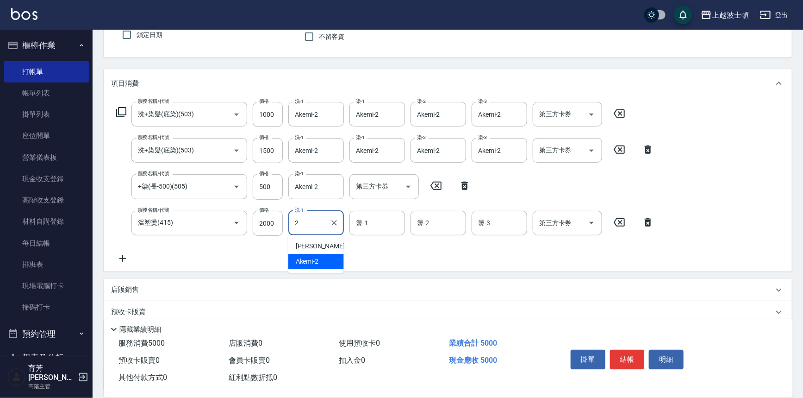
click at [328, 256] on div "Akemi -2" at bounding box center [316, 261] width 56 height 15
type input "Akemi-2"
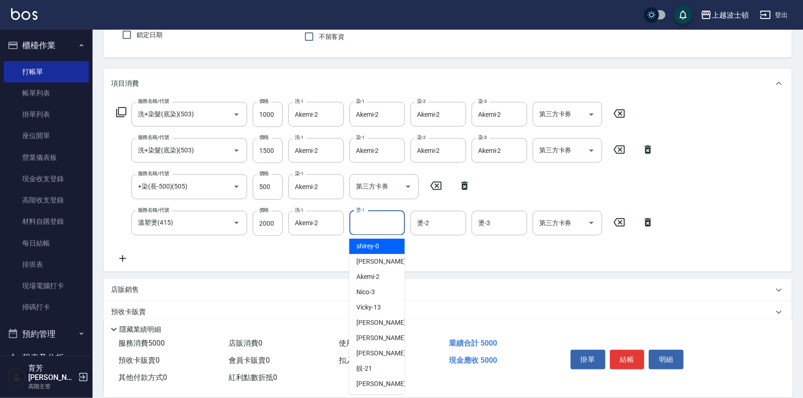
click at [375, 222] on input "燙-1" at bounding box center [377, 223] width 47 height 16
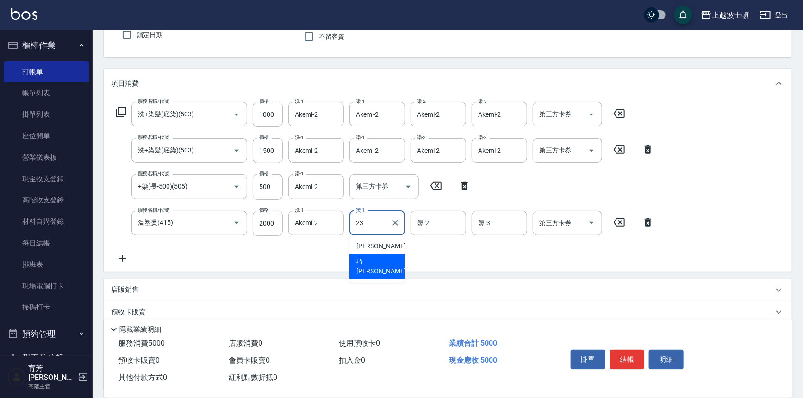
click at [381, 259] on div "[PERSON_NAME] -23" at bounding box center [378, 266] width 56 height 25
click at [434, 211] on div "燙-2" at bounding box center [439, 223] width 56 height 25
type input "[PERSON_NAME]-23"
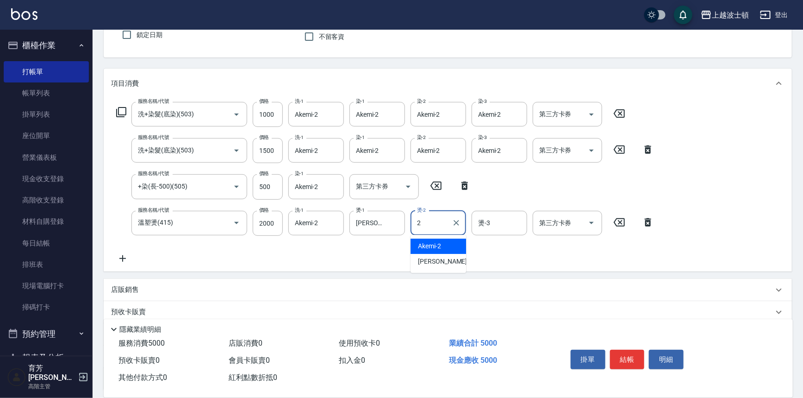
click at [457, 245] on div "Akemi -2" at bounding box center [439, 245] width 56 height 15
type input "Akemi-2"
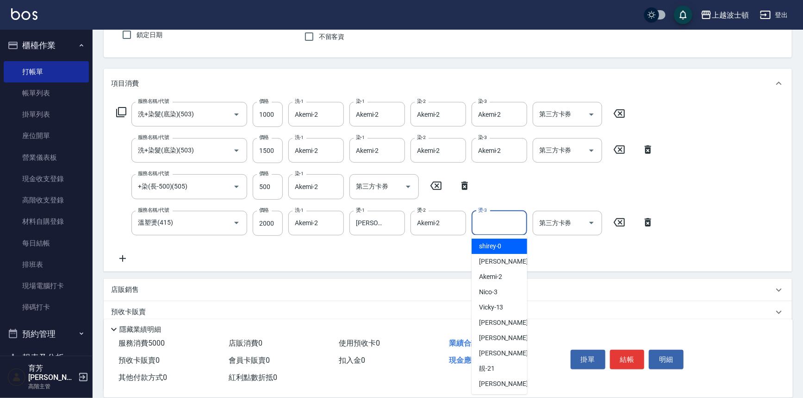
click at [506, 218] on input "燙-3" at bounding box center [499, 223] width 47 height 16
click at [507, 244] on div "Akemi -2" at bounding box center [500, 245] width 56 height 15
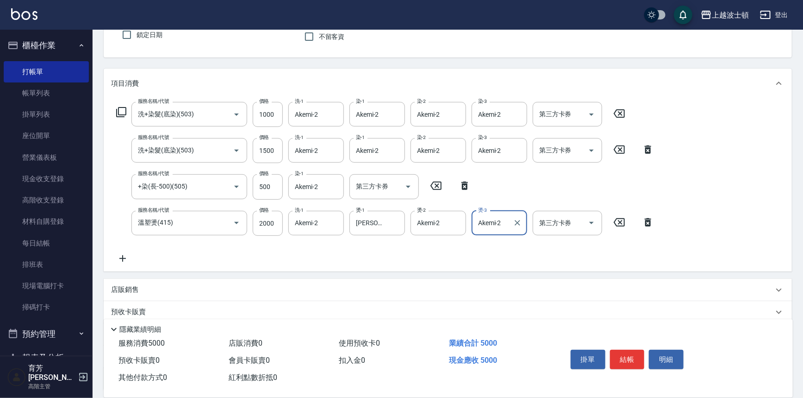
type input "Akemi-2"
click at [125, 261] on icon at bounding box center [122, 258] width 23 height 11
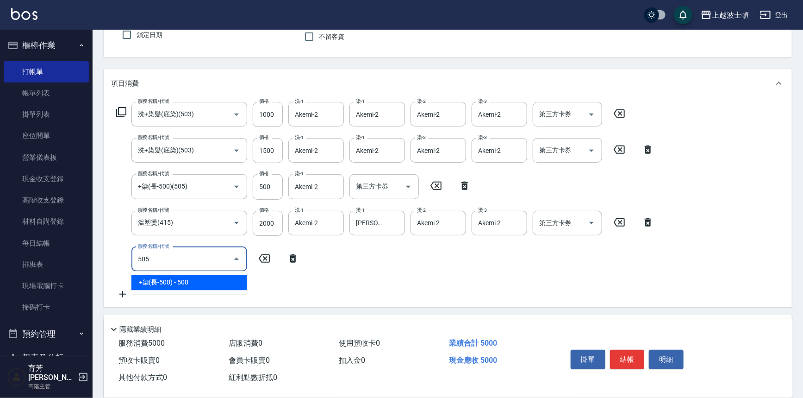
click at [206, 281] on span "+染(長-500) - 500" at bounding box center [189, 282] width 116 height 15
drag, startPoint x: 174, startPoint y: 251, endPoint x: 96, endPoint y: 264, distance: 78.4
click at [104, 264] on div "服務名稱/代號 洗+染髮(底染)(503) 服務名稱/代號 價格 1000 價格 洗-1 Akemi-2 洗-1 染-1 Akemi-2 染-1 染-2 Ak…" at bounding box center [448, 202] width 688 height 209
click at [199, 277] on span "+500技術燙 - 500" at bounding box center [189, 282] width 116 height 15
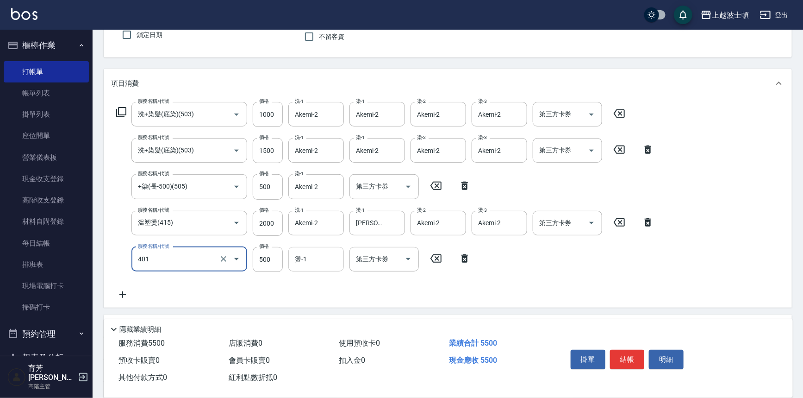
type input "+500技術燙(401)"
click at [307, 257] on input "燙-1" at bounding box center [316, 259] width 47 height 16
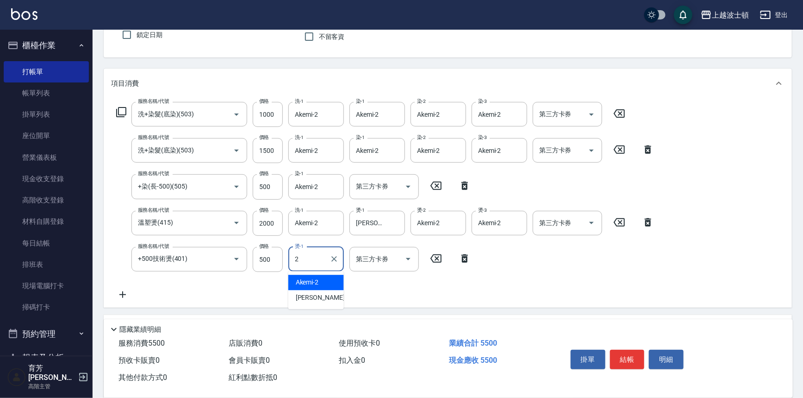
click at [310, 280] on span "Akemi -2" at bounding box center [307, 282] width 23 height 10
type input "Akemi-2"
click at [121, 292] on icon at bounding box center [122, 294] width 23 height 11
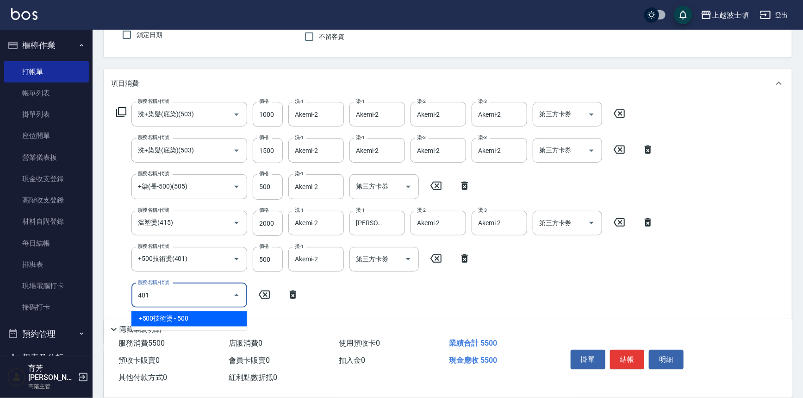
click at [219, 319] on span "+500技術燙 - 500" at bounding box center [189, 318] width 116 height 15
click at [318, 302] on div "燙-1" at bounding box center [316, 295] width 56 height 25
type input "+500技術燙(401)"
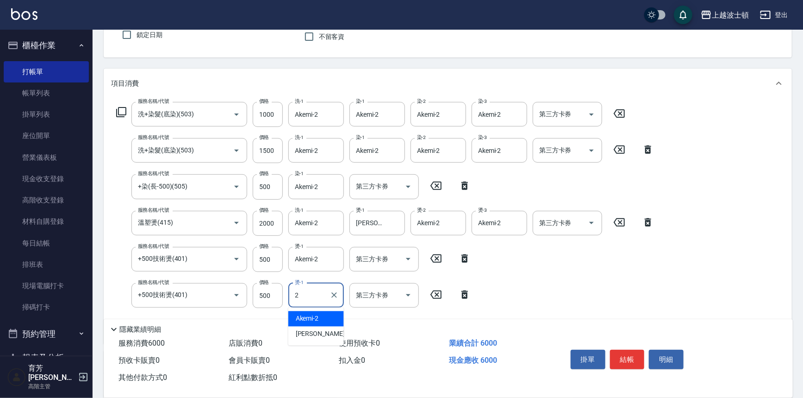
click at [315, 317] on span "Akemi -2" at bounding box center [307, 319] width 23 height 10
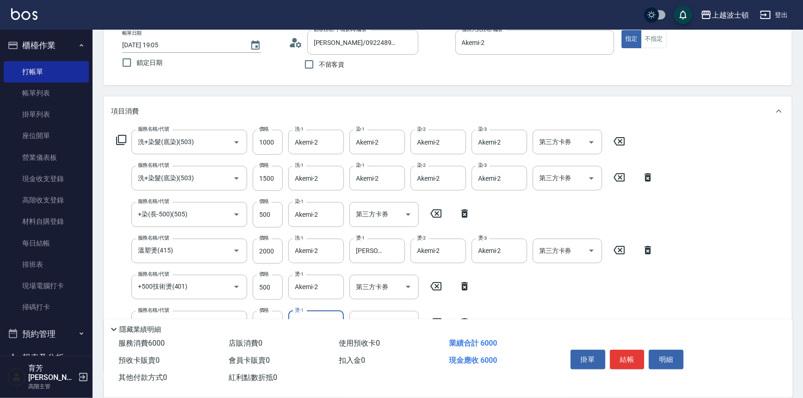
scroll to position [43, 0]
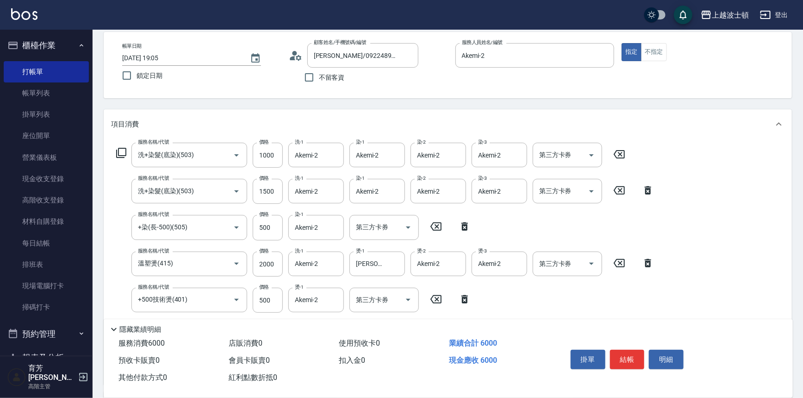
type input "Akemi-2"
click at [125, 152] on icon at bounding box center [121, 152] width 11 height 11
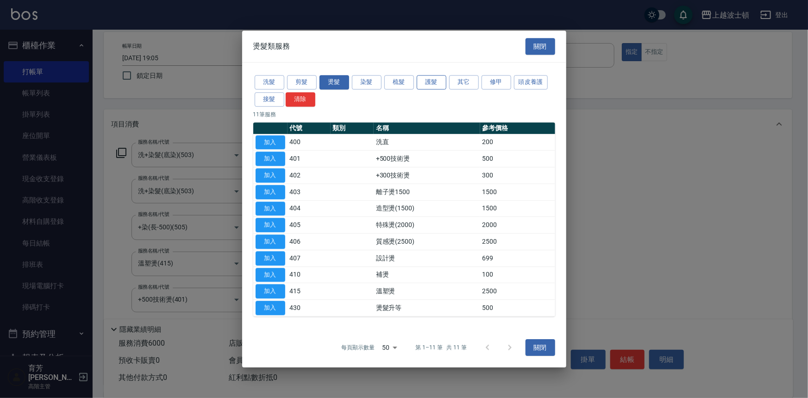
click at [438, 83] on button "護髮" at bounding box center [432, 82] width 30 height 14
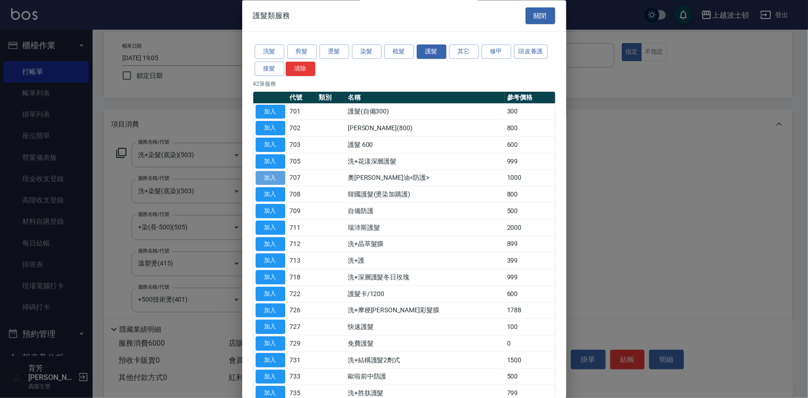
click at [273, 176] on button "加入" at bounding box center [271, 178] width 30 height 14
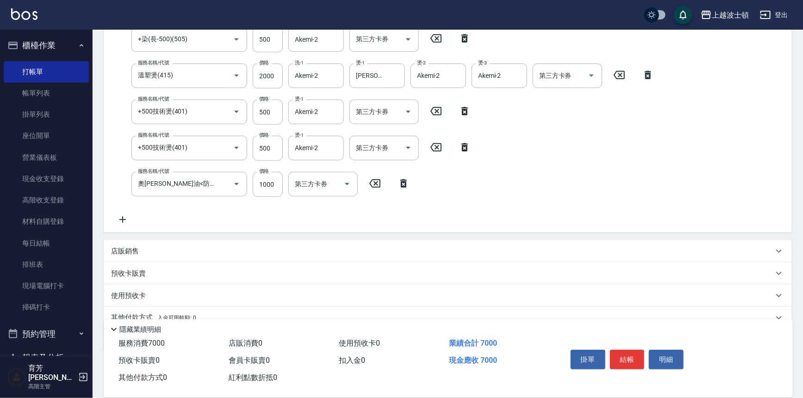
scroll to position [232, 0]
click at [116, 218] on icon at bounding box center [122, 217] width 23 height 11
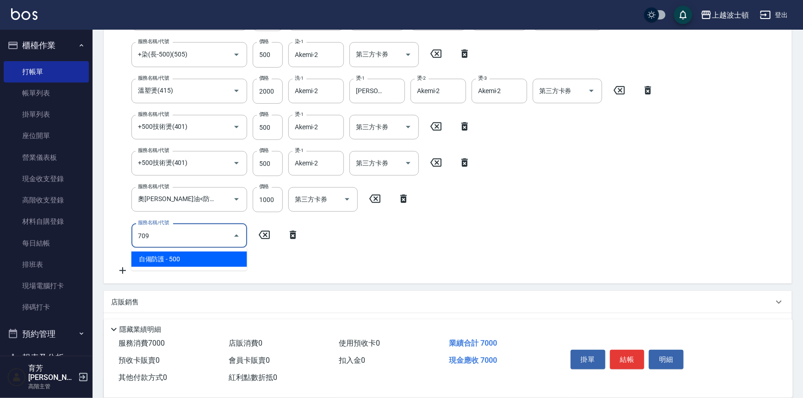
click at [233, 256] on span "自備防護 - 500" at bounding box center [189, 258] width 116 height 15
type input "自備防護(709)"
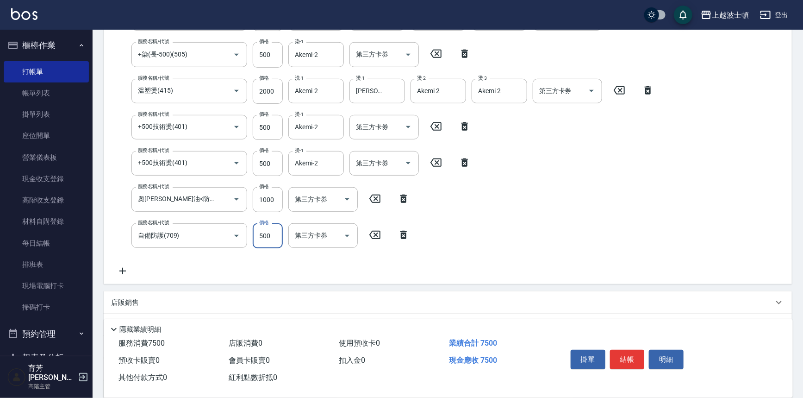
click at [269, 236] on input "500" at bounding box center [268, 235] width 30 height 25
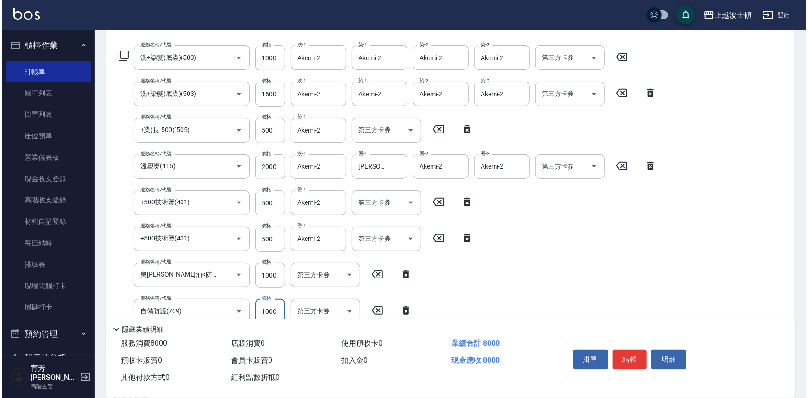
scroll to position [73, 0]
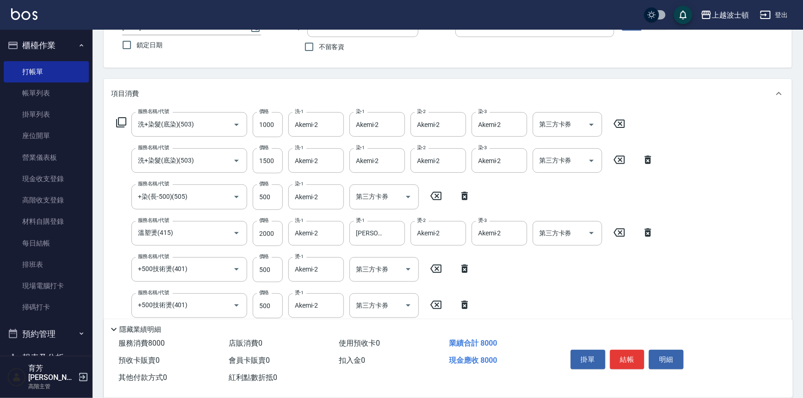
type input "1000"
click at [119, 121] on icon at bounding box center [121, 122] width 10 height 10
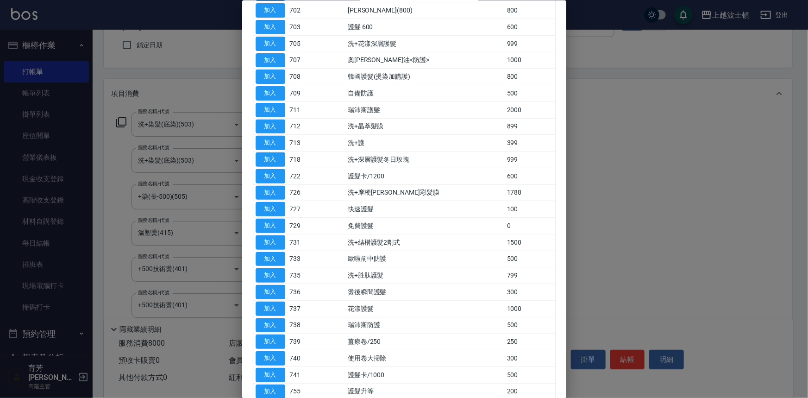
scroll to position [120, 0]
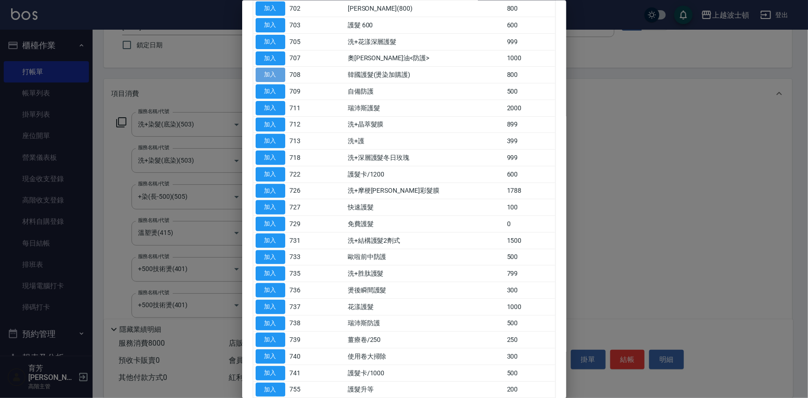
click at [258, 71] on button "加入" at bounding box center [271, 75] width 30 height 14
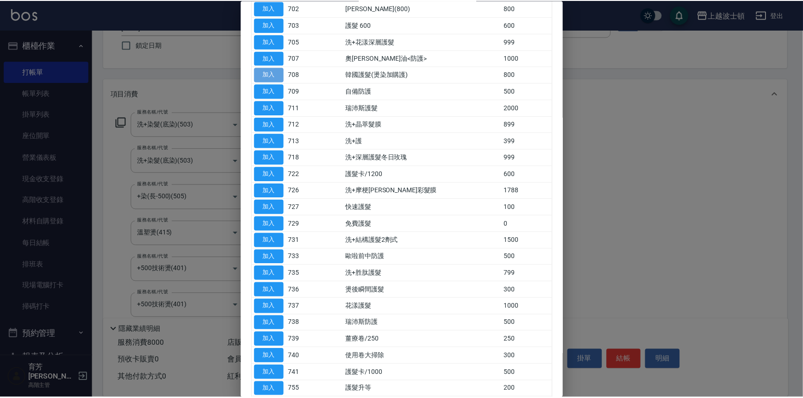
scroll to position [287, 0]
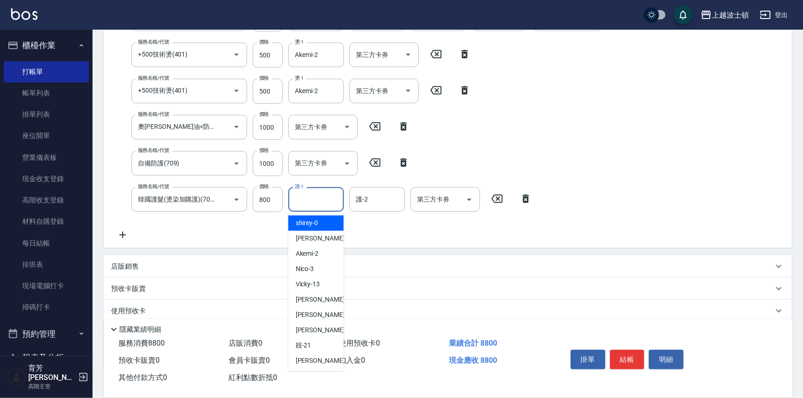
click at [312, 201] on input "護-1" at bounding box center [316, 199] width 47 height 16
drag, startPoint x: 324, startPoint y: 227, endPoint x: 338, endPoint y: 206, distance: 25.7
click at [324, 226] on div "Akemi -2" at bounding box center [316, 222] width 56 height 15
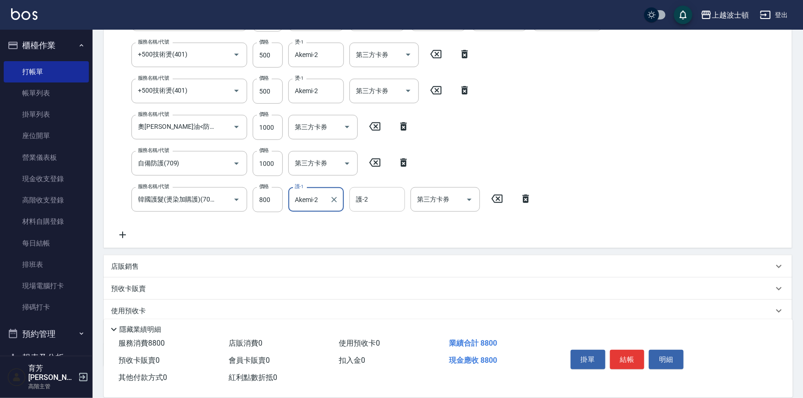
type input "Akemi-2"
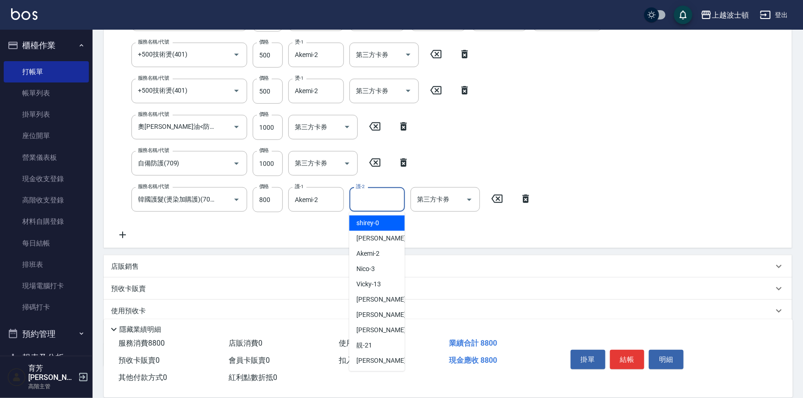
drag, startPoint x: 358, startPoint y: 191, endPoint x: 364, endPoint y: 194, distance: 6.6
click at [360, 192] on div "護-2 護-2" at bounding box center [378, 199] width 56 height 25
click at [394, 224] on div "Akemi -2" at bounding box center [378, 222] width 56 height 15
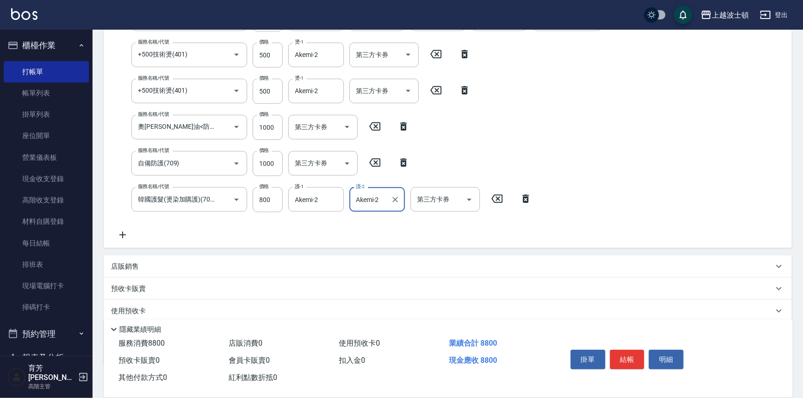
type input "Akemi-2"
click at [622, 170] on div "服務名稱/代號 洗+染髮(底染)(503) 服務名稱/代號 價格 1000 價格 洗-1 Akemi-2 洗-1 染-1 Akemi-2 染-1 染-2 Ak…" at bounding box center [385, 69] width 549 height 343
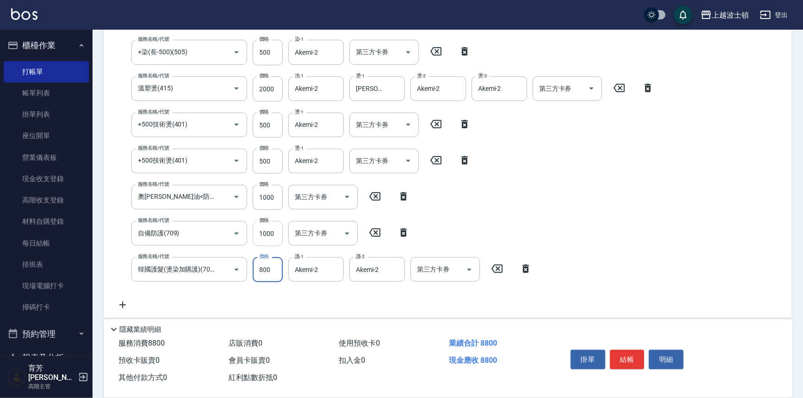
scroll to position [216, 0]
drag, startPoint x: 259, startPoint y: 232, endPoint x: 275, endPoint y: 233, distance: 16.2
click at [275, 233] on input "1000" at bounding box center [268, 235] width 30 height 25
type input "1200"
click at [581, 231] on div "服務名稱/代號 洗+染髮(底染)(503) 服務名稱/代號 價格 1000 價格 洗-1 Akemi-2 洗-1 染-1 Akemi-2 染-1 染-2 Ak…" at bounding box center [385, 140] width 549 height 343
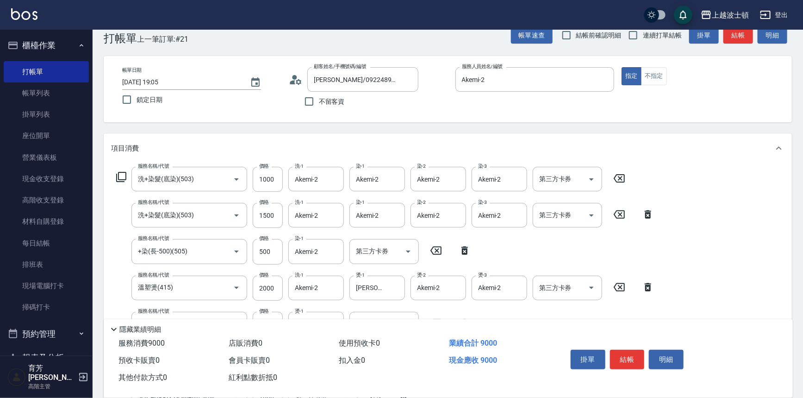
scroll to position [0, 0]
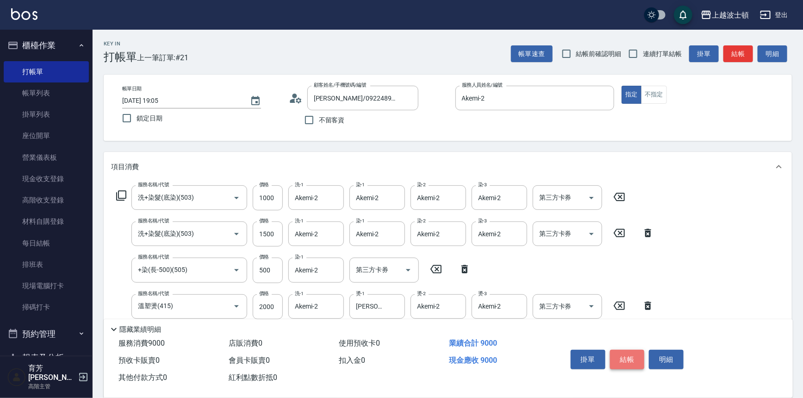
click at [640, 360] on button "結帳" at bounding box center [627, 359] width 35 height 19
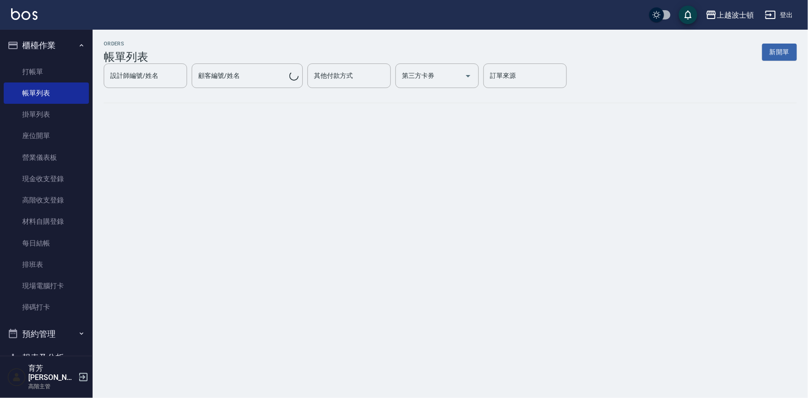
click at [640, 360] on div "ORDERS 帳單列表 新開單 設計師編號/姓名 設計師編號/姓名 顧客編號/姓名 顧客編號/姓名 其他付款方式 其他付款方式 第三方卡券 第三方卡券 訂單來…" at bounding box center [404, 199] width 808 height 398
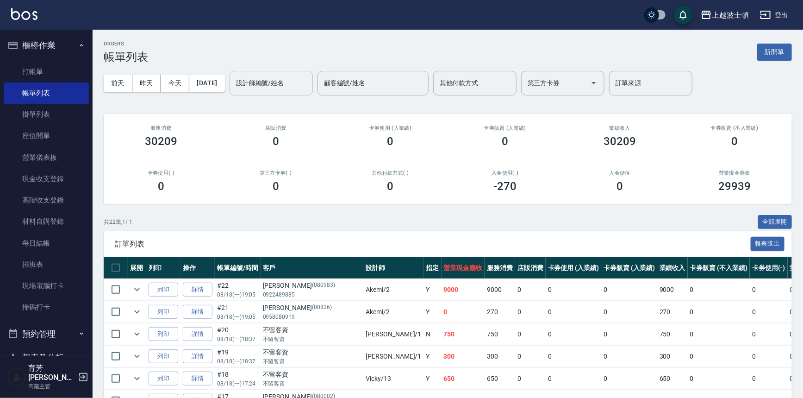
click at [286, 88] on input "設計師編號/姓名" at bounding box center [271, 83] width 75 height 16
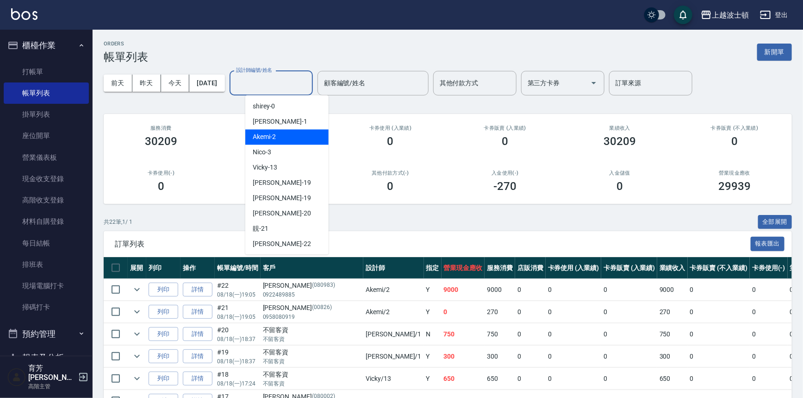
click at [299, 134] on div "Akemi -2" at bounding box center [286, 136] width 83 height 15
type input "Akemi-2"
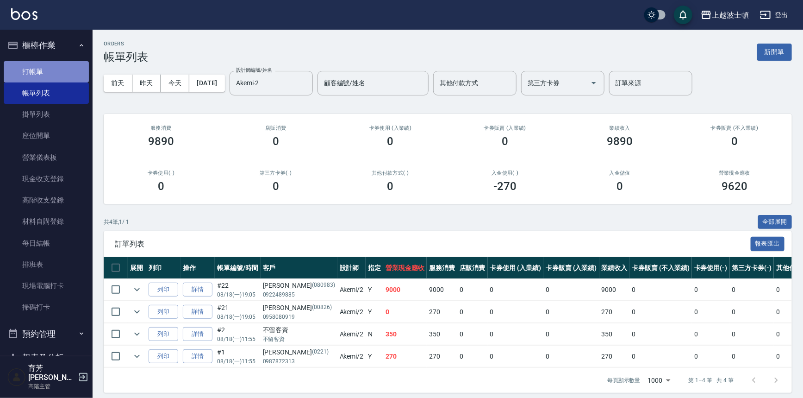
click at [60, 73] on link "打帳單" at bounding box center [46, 71] width 85 height 21
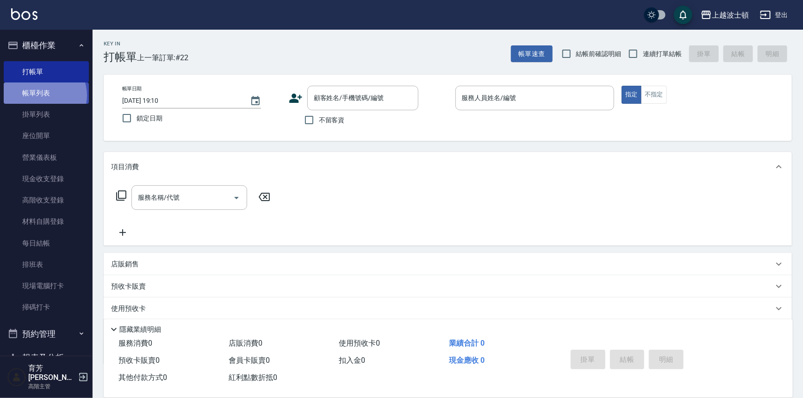
click at [44, 95] on link "帳單列表" at bounding box center [46, 92] width 85 height 21
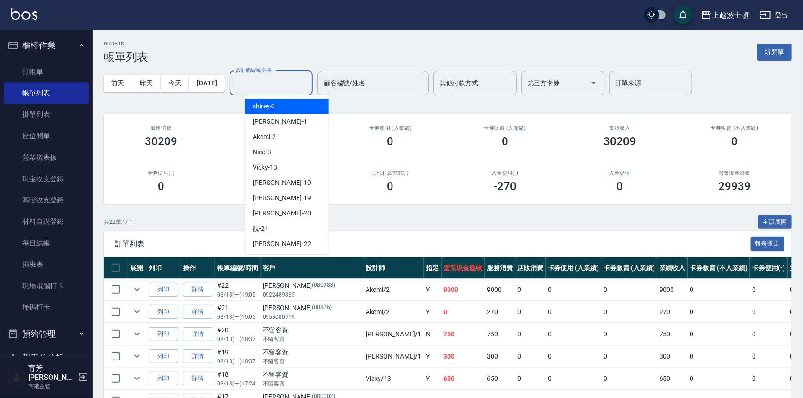
click at [293, 80] on input "設計師編號/姓名" at bounding box center [271, 83] width 75 height 16
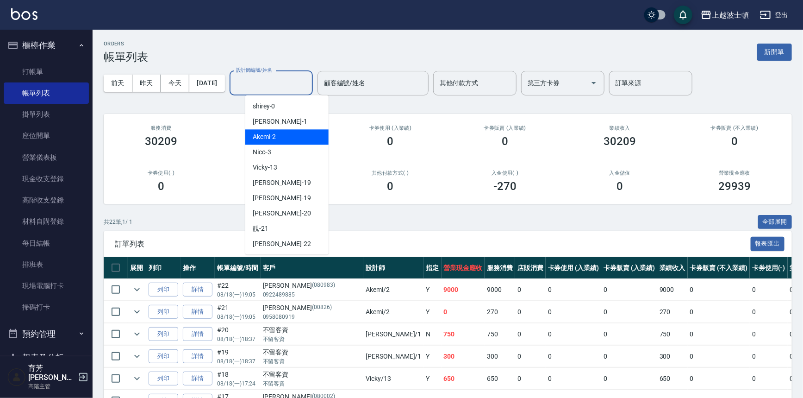
click at [294, 140] on div "Akemi -2" at bounding box center [286, 136] width 83 height 15
type input "Akemi-2"
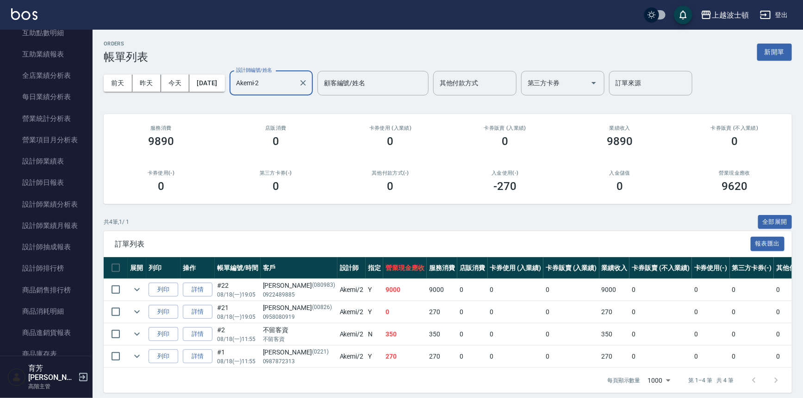
scroll to position [524, 0]
click at [62, 181] on link "設計師日報表" at bounding box center [46, 180] width 85 height 21
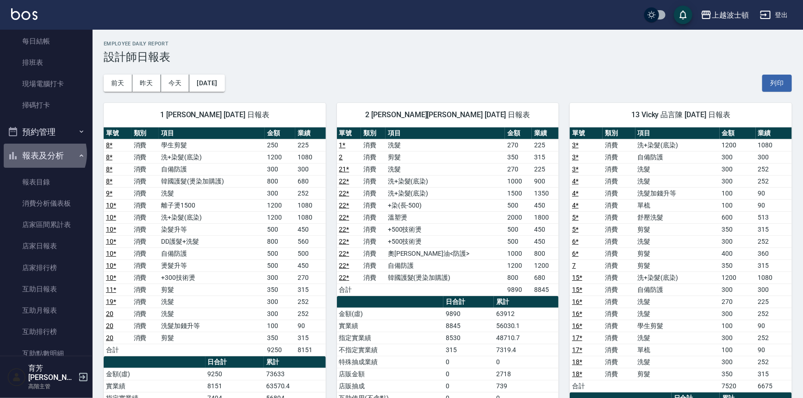
click at [42, 154] on button "報表及分析" at bounding box center [46, 156] width 85 height 24
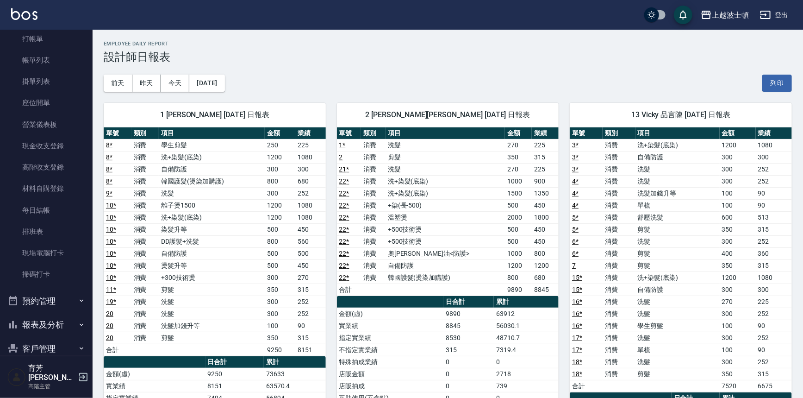
scroll to position [31, 0]
drag, startPoint x: 96, startPoint y: 69, endPoint x: 97, endPoint y: 54, distance: 14.4
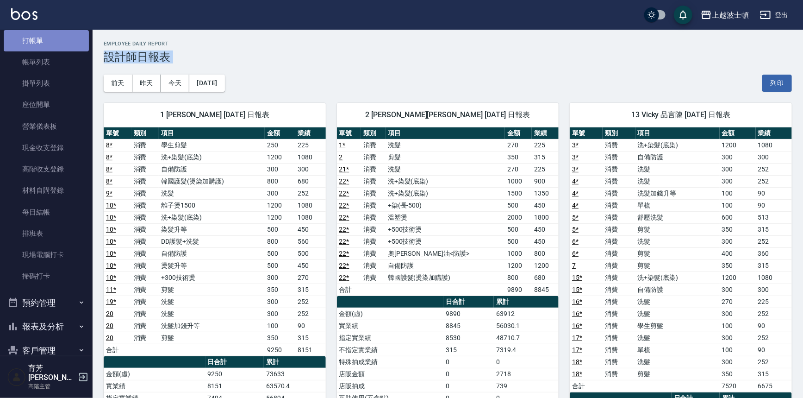
click at [58, 34] on link "打帳單" at bounding box center [46, 40] width 85 height 21
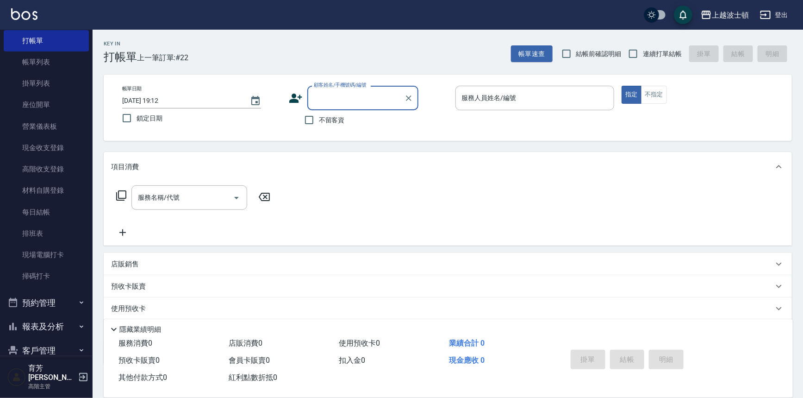
click at [332, 120] on span "不留客資" at bounding box center [332, 120] width 26 height 10
click at [319, 120] on input "不留客資" at bounding box center [309, 119] width 19 height 19
checkbox input "true"
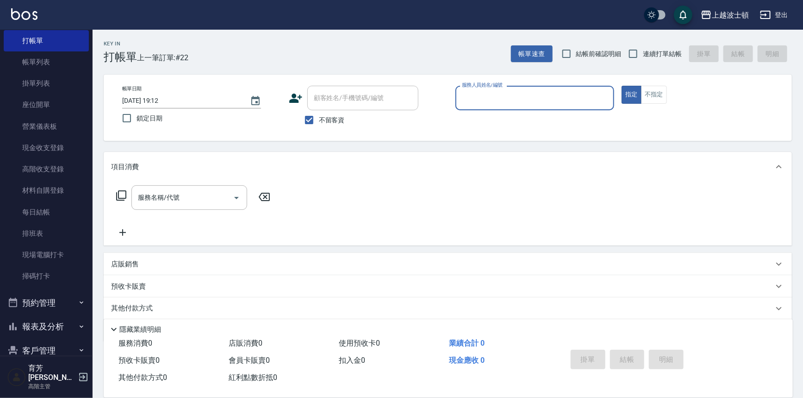
click at [493, 88] on div "服務人員姓名/編號" at bounding box center [535, 98] width 159 height 25
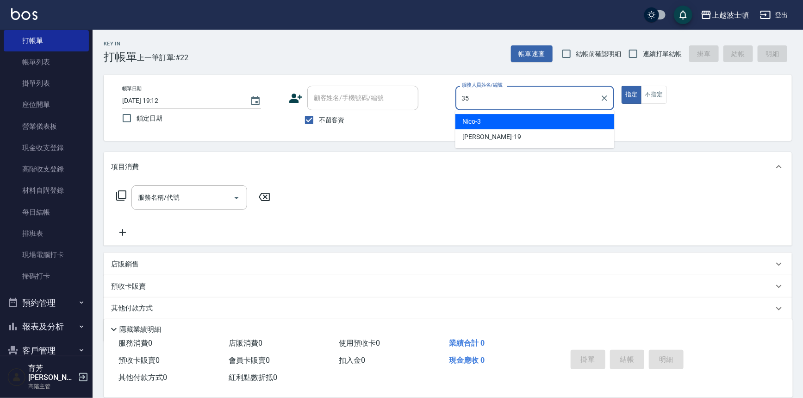
type input "思思-35"
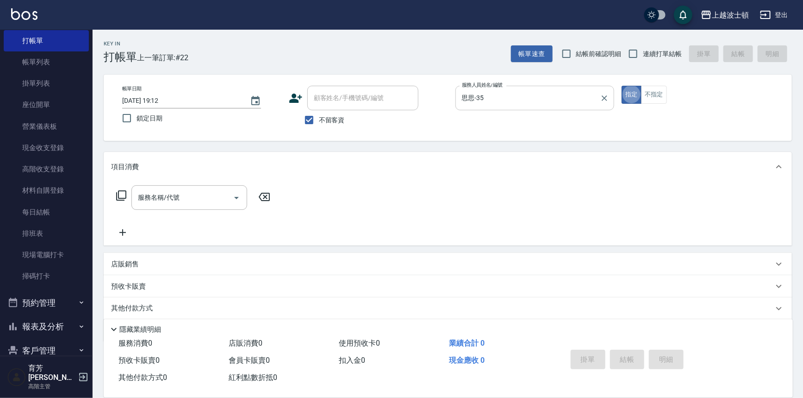
type button "true"
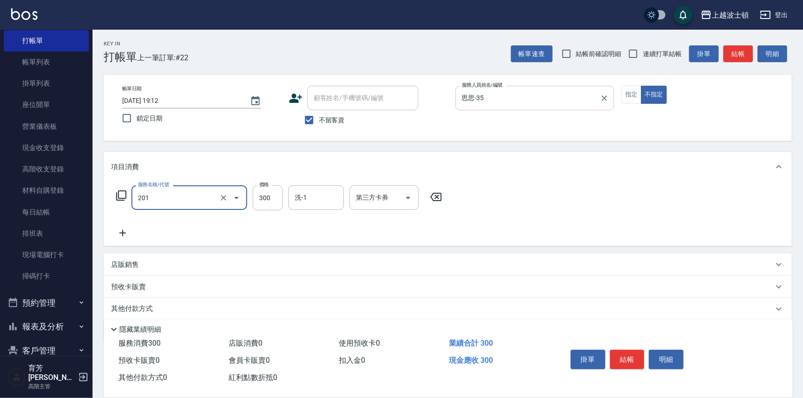
type input "洗髮(201)"
type input "300"
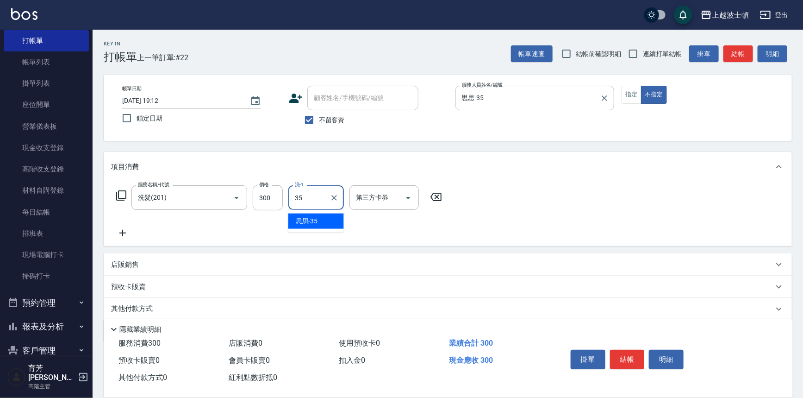
type input "思思-35"
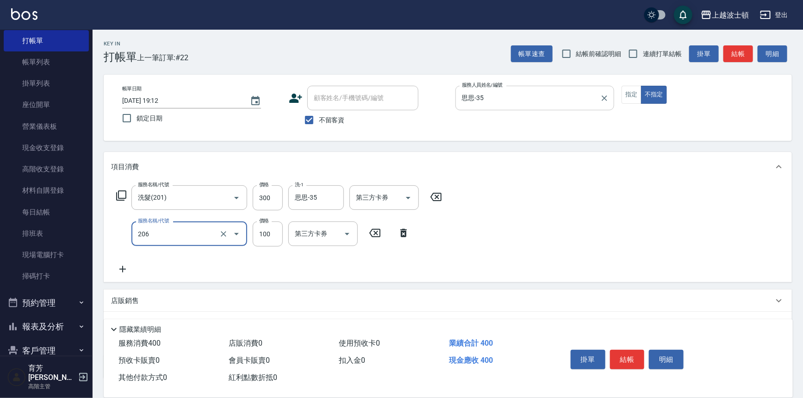
type input "洗髮加錢升等(206)"
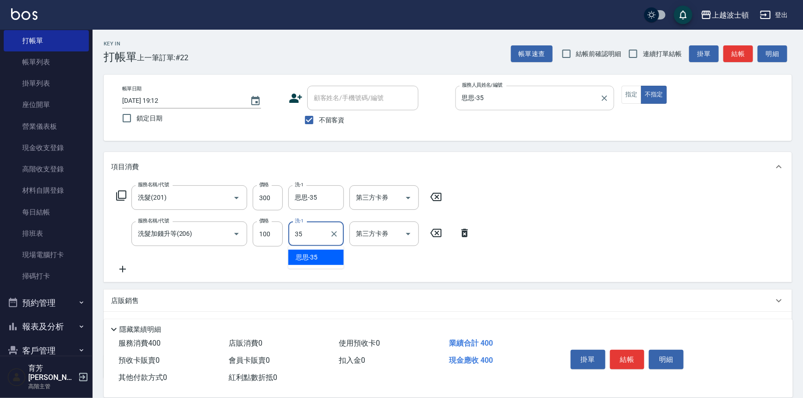
type input "思思-35"
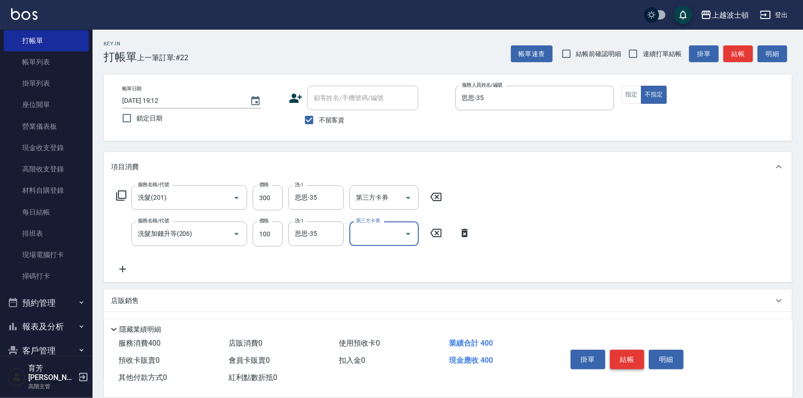
click at [629, 362] on button "結帳" at bounding box center [627, 359] width 35 height 19
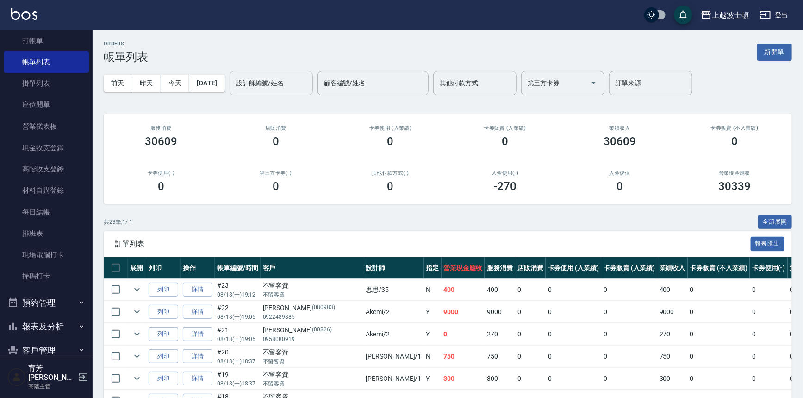
drag, startPoint x: 307, startPoint y: 82, endPoint x: 303, endPoint y: 91, distance: 9.9
click at [306, 86] on input "設計師編號/姓名" at bounding box center [271, 83] width 75 height 16
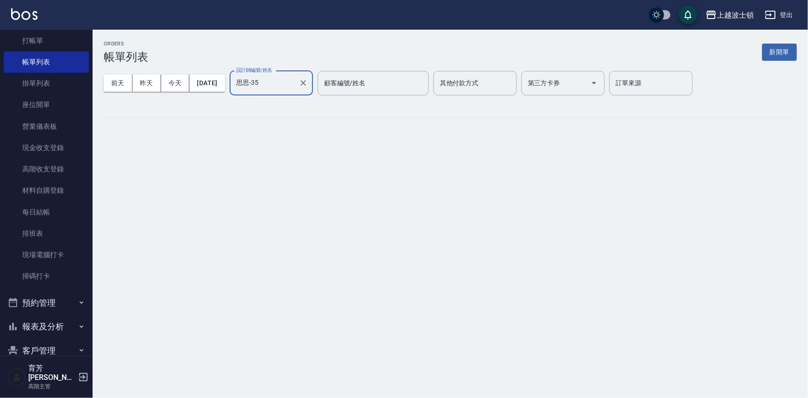
type input "思思-35"
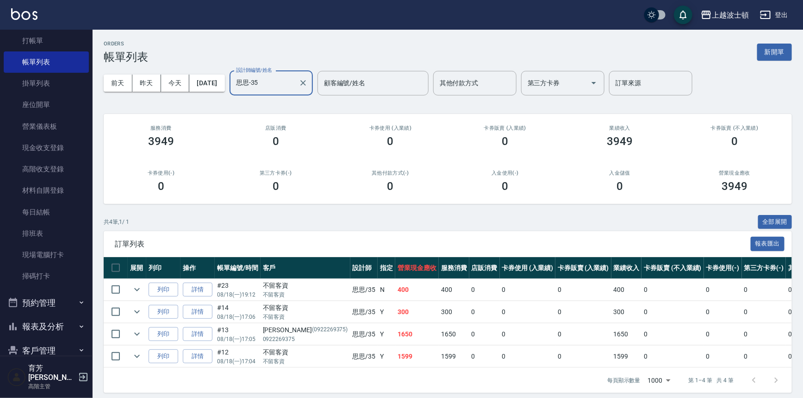
click at [19, 19] on img at bounding box center [24, 14] width 26 height 12
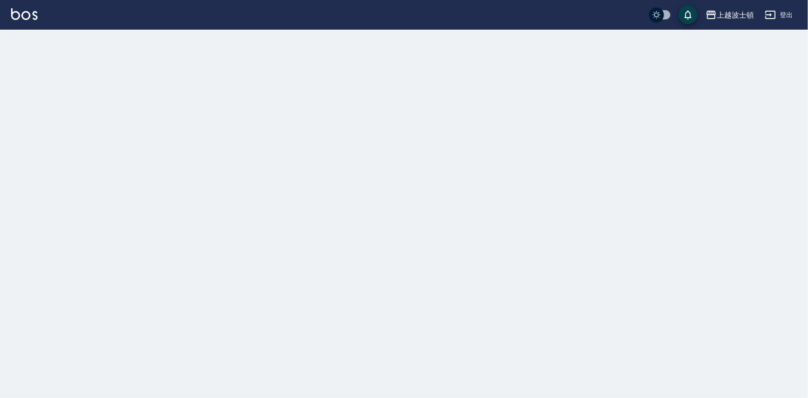
click at [20, 19] on img at bounding box center [24, 14] width 26 height 12
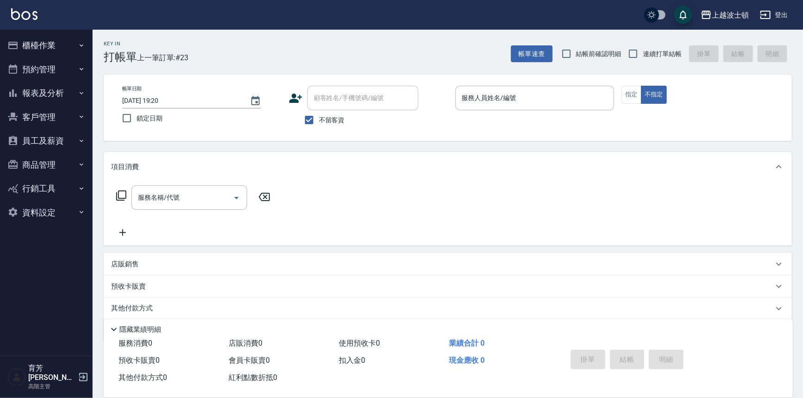
click at [333, 119] on span "不留客資" at bounding box center [332, 120] width 26 height 10
click at [319, 119] on input "不留客資" at bounding box center [309, 119] width 19 height 19
checkbox input "false"
click at [337, 106] on div "顧客姓名/手機號碼/編號" at bounding box center [362, 98] width 111 height 25
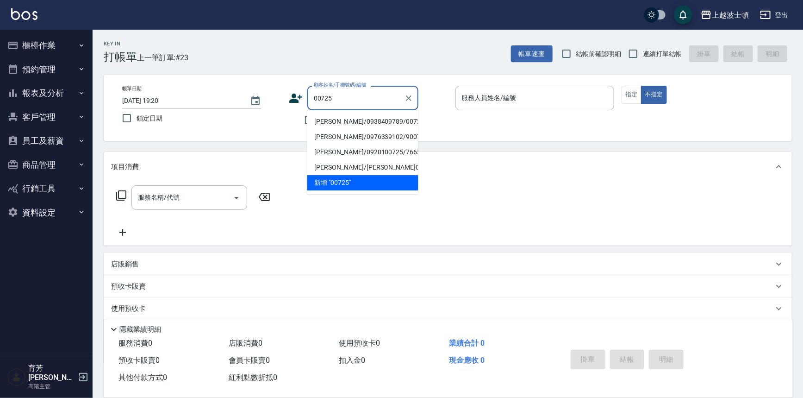
click at [340, 117] on li "[PERSON_NAME]/0938409789/00725" at bounding box center [362, 121] width 111 height 15
type input "[PERSON_NAME]/0938409789/00725"
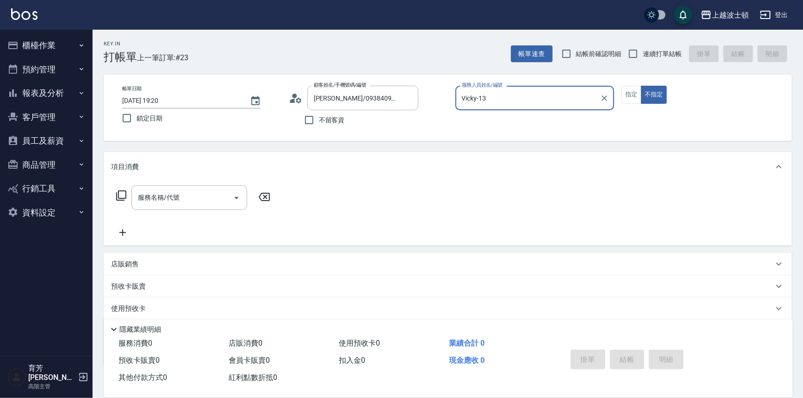
type input "Vicky-13"
click at [635, 89] on button "指定" at bounding box center [632, 95] width 20 height 18
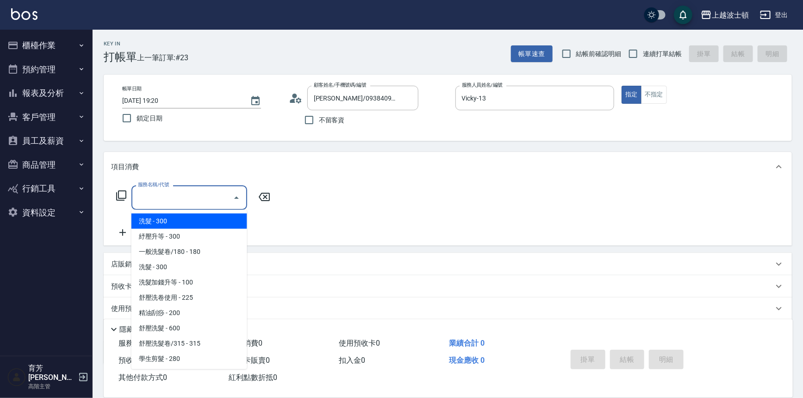
click at [185, 203] on input "服務名稱/代號" at bounding box center [183, 197] width 94 height 16
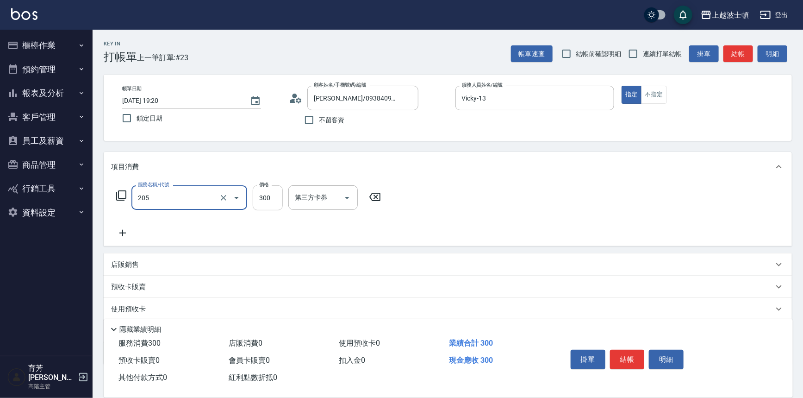
type input "洗髮(205)"
click at [279, 192] on input "300" at bounding box center [268, 197] width 30 height 25
type input "270"
click at [316, 197] on input "洗-1" at bounding box center [316, 197] width 47 height 16
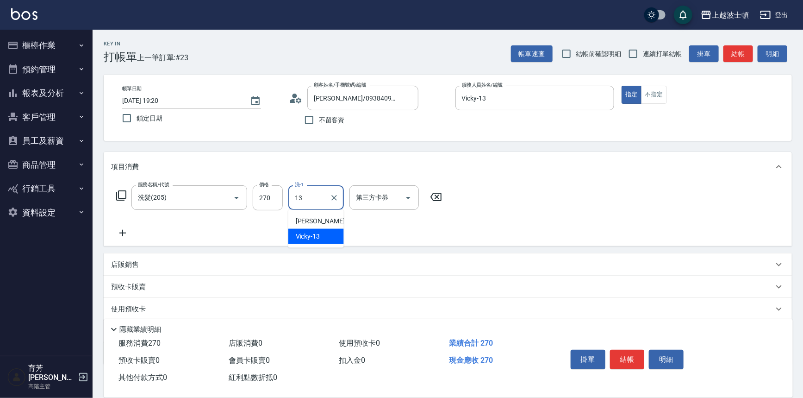
type input "Vicky-13"
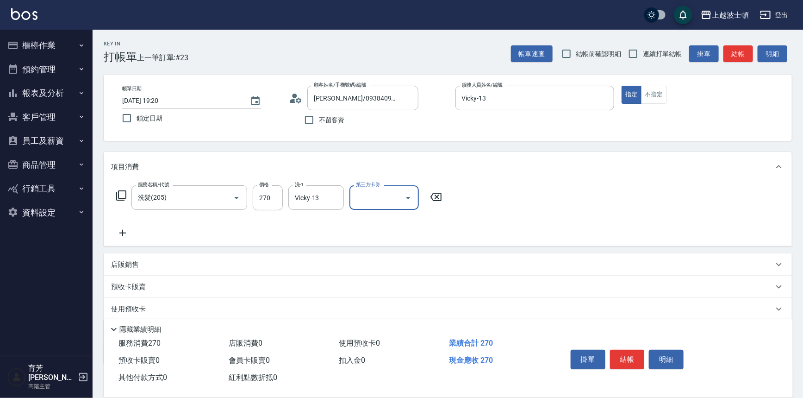
scroll to position [54, 0]
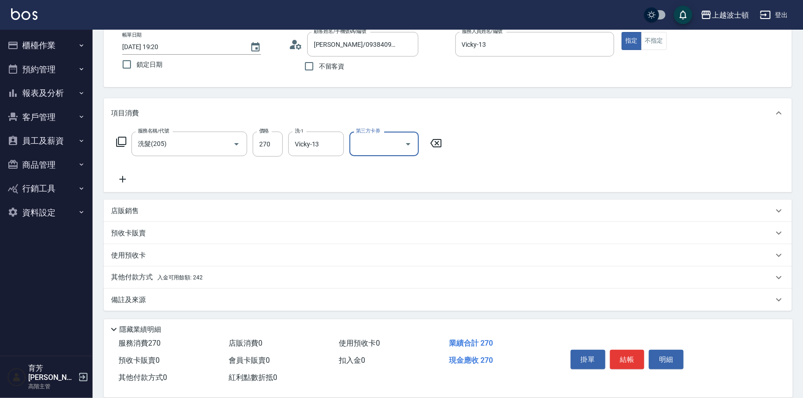
click at [136, 281] on p "其他付款方式 入金可用餘額: 242" at bounding box center [157, 277] width 92 height 10
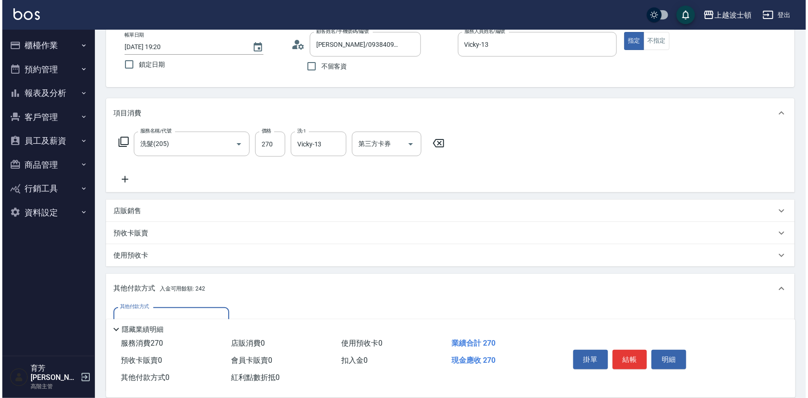
scroll to position [144, 0]
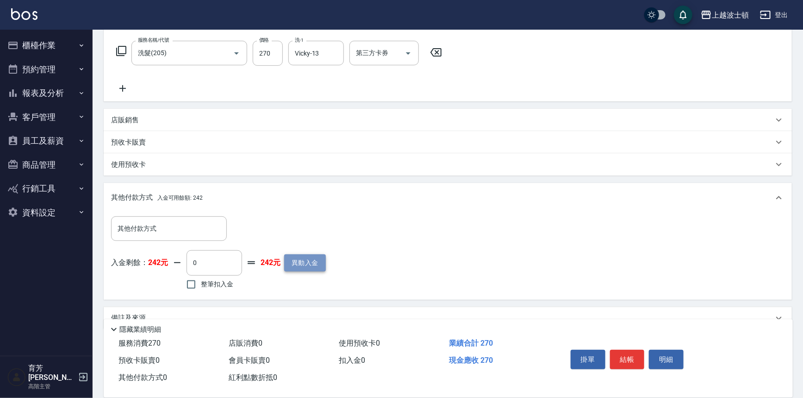
click at [285, 258] on button "異動入金" at bounding box center [305, 262] width 42 height 17
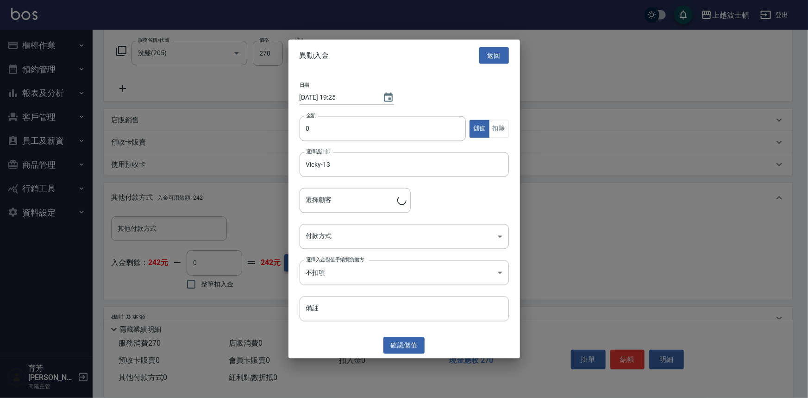
type input "[PERSON_NAME]/0938409789/00725"
click at [315, 134] on input "0" at bounding box center [383, 128] width 167 height 25
type input "1000"
click at [315, 245] on body "上越波士頓 登出 櫃檯作業 打帳單 帳單列表 掛單列表 座位開單 營業儀表板 現金收支登錄 高階收支登錄 材料自購登錄 每日結帳 排班表 現場電腦打卡 掃碼打…" at bounding box center [404, 136] width 808 height 561
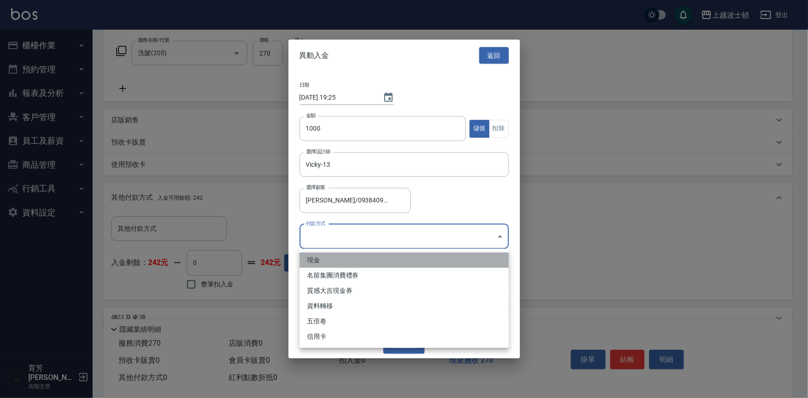
click at [316, 261] on li "現金" at bounding box center [404, 259] width 209 height 15
type input "現金"
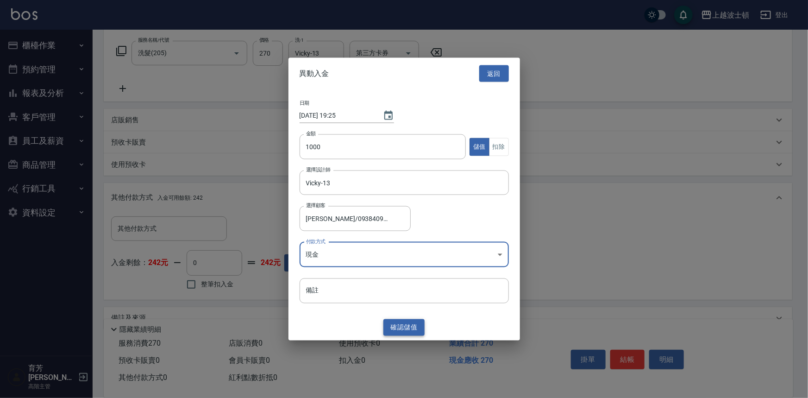
click at [413, 324] on button "確認 儲值" at bounding box center [404, 327] width 42 height 17
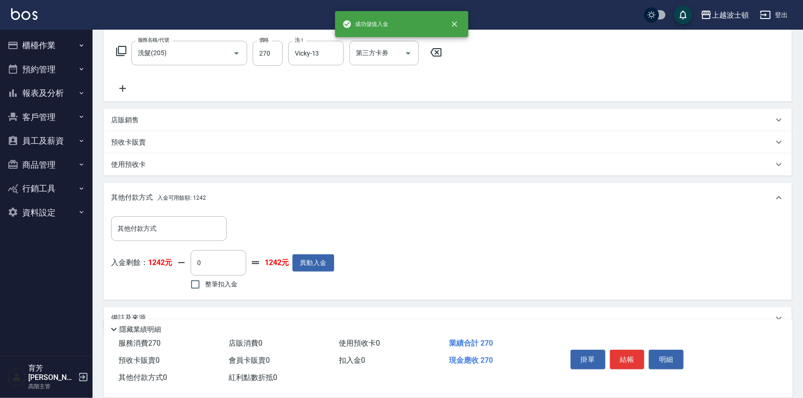
click at [217, 283] on span "整筆扣入金" at bounding box center [221, 284] width 32 height 10
click at [205, 283] on input "整筆扣入金" at bounding box center [195, 284] width 19 height 19
checkbox input "true"
type input "270"
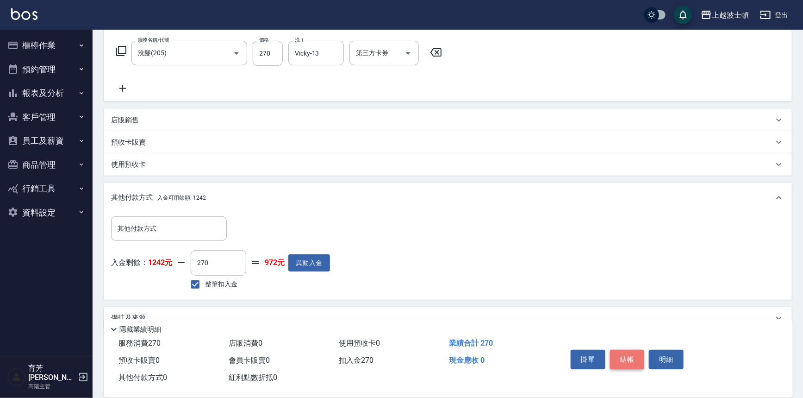
click at [613, 361] on button "結帳" at bounding box center [627, 359] width 35 height 19
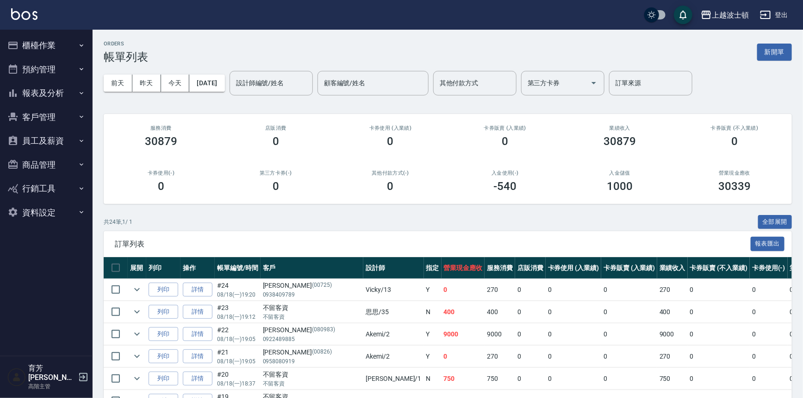
click at [48, 47] on button "櫃檯作業" at bounding box center [46, 45] width 85 height 24
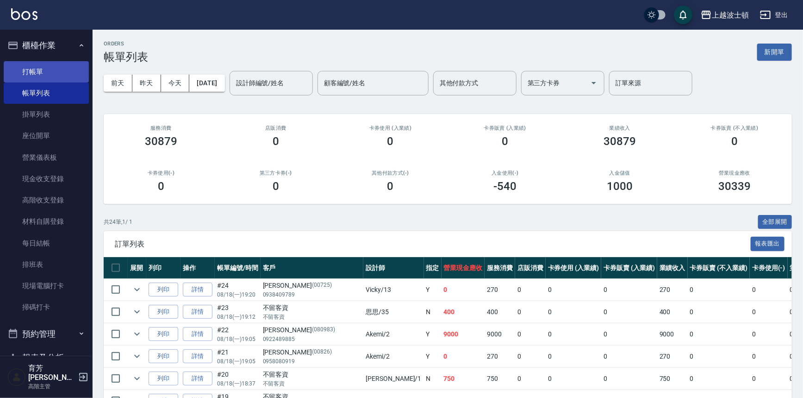
click at [48, 72] on link "打帳單" at bounding box center [46, 71] width 85 height 21
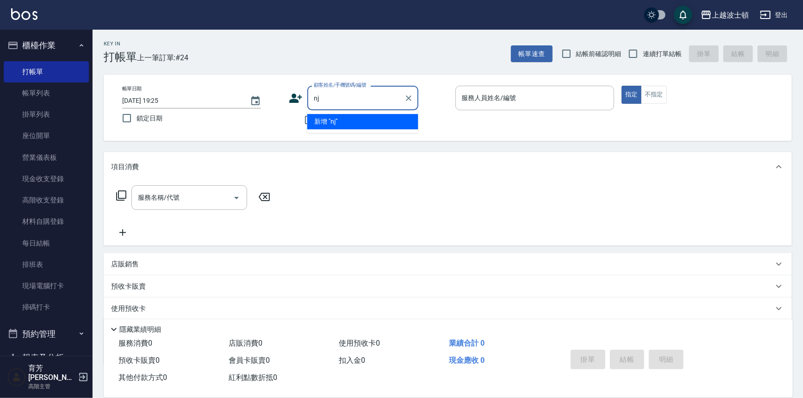
type input "n"
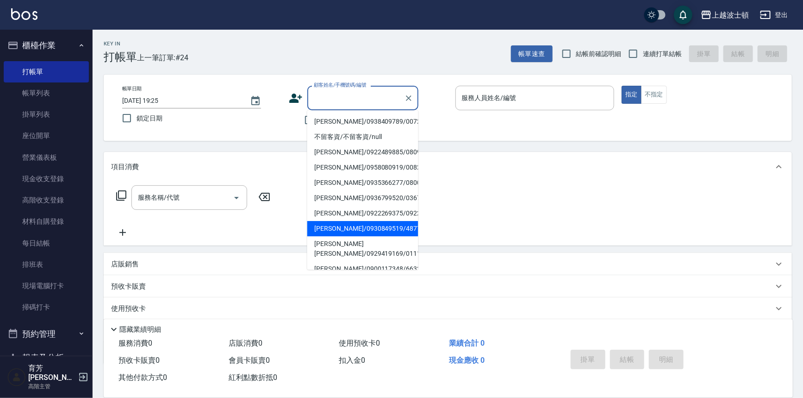
click at [324, 101] on input "顧客姓名/手機號碼/編號" at bounding box center [356, 98] width 89 height 16
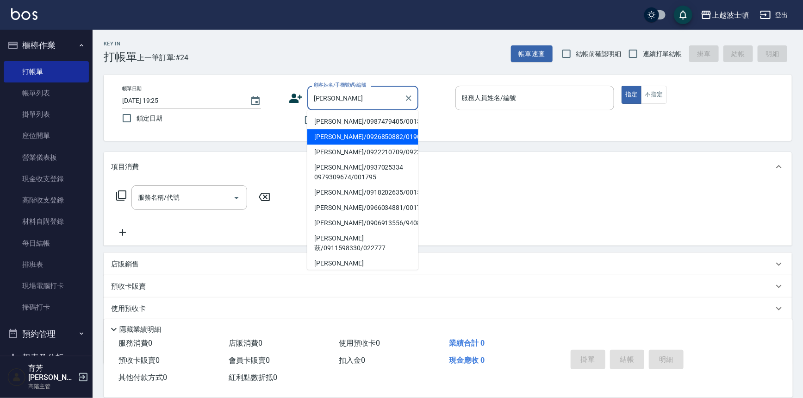
click at [343, 134] on li "[PERSON_NAME]/0926850882/019072" at bounding box center [362, 136] width 111 height 15
type input "[PERSON_NAME]/0926850882/019072"
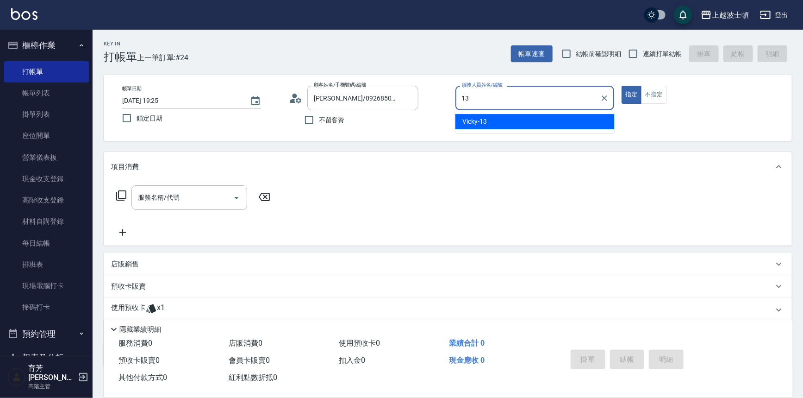
type input "Vicky-13"
type button "true"
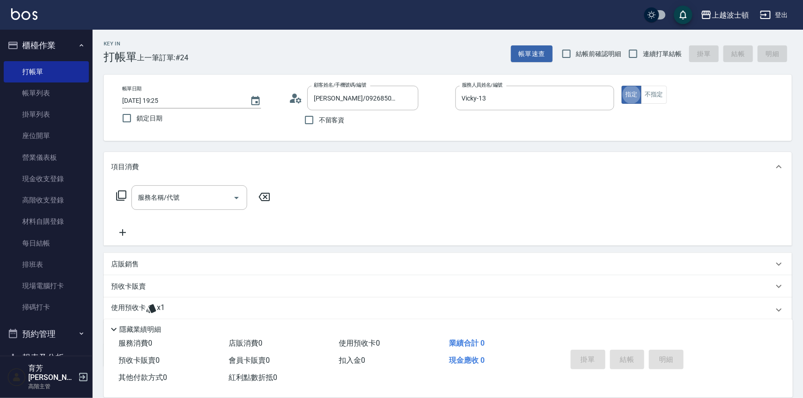
click at [114, 307] on p "使用預收卡" at bounding box center [128, 310] width 35 height 14
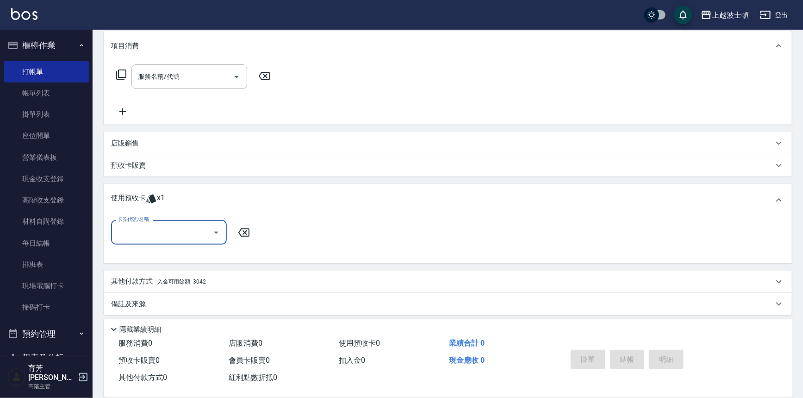
scroll to position [122, 0]
click at [181, 228] on input "卡券代號/名稱" at bounding box center [162, 231] width 94 height 16
click at [187, 248] on div "洗髮卷 剩餘1張" at bounding box center [169, 254] width 116 height 15
type input "洗髮卷"
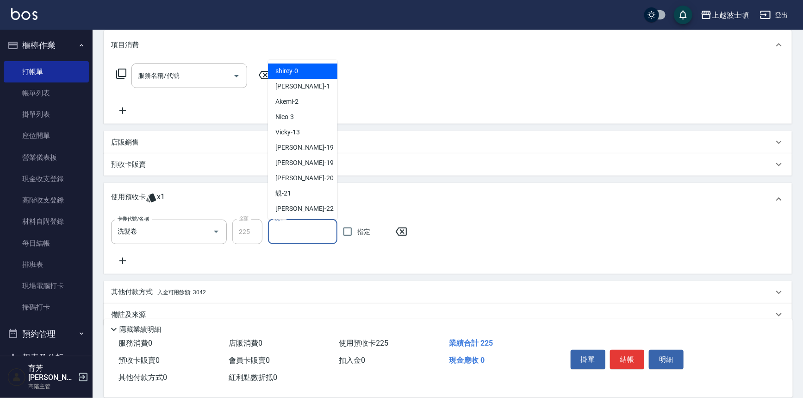
click at [314, 236] on input "洗-1" at bounding box center [302, 232] width 61 height 16
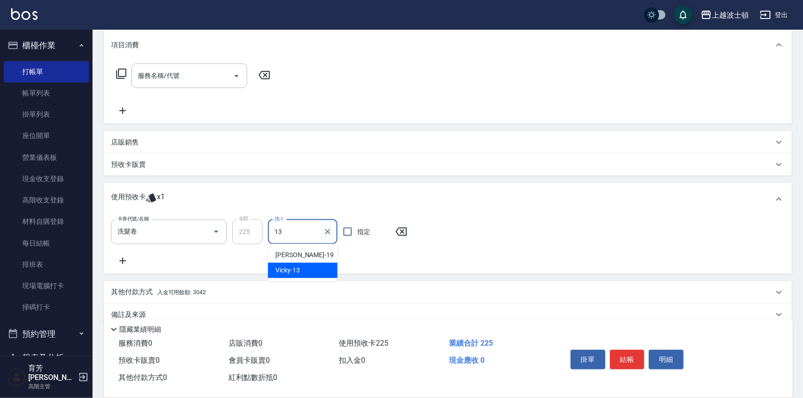
type input "Vicky-13"
click at [629, 357] on button "結帳" at bounding box center [627, 359] width 35 height 19
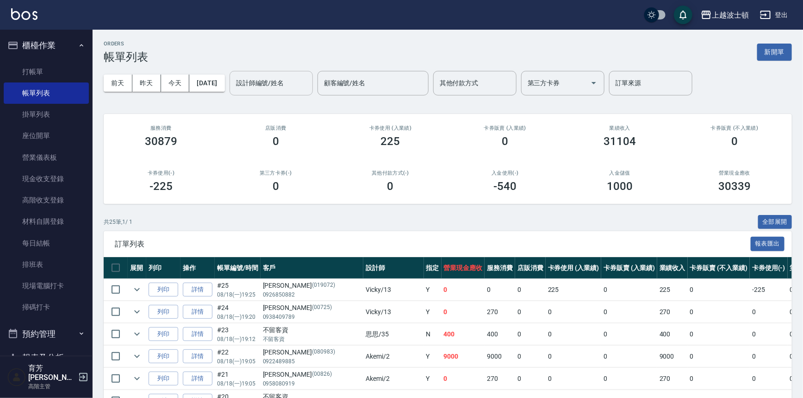
click at [292, 82] on input "設計師編號/姓名" at bounding box center [271, 83] width 75 height 16
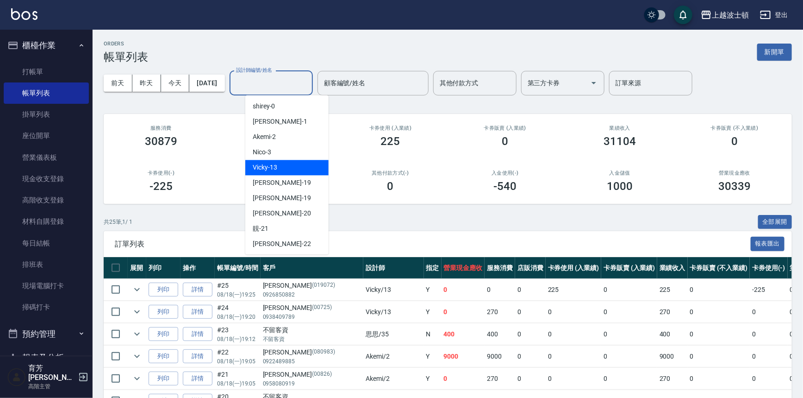
click at [286, 172] on div "Vicky -13" at bounding box center [286, 167] width 83 height 15
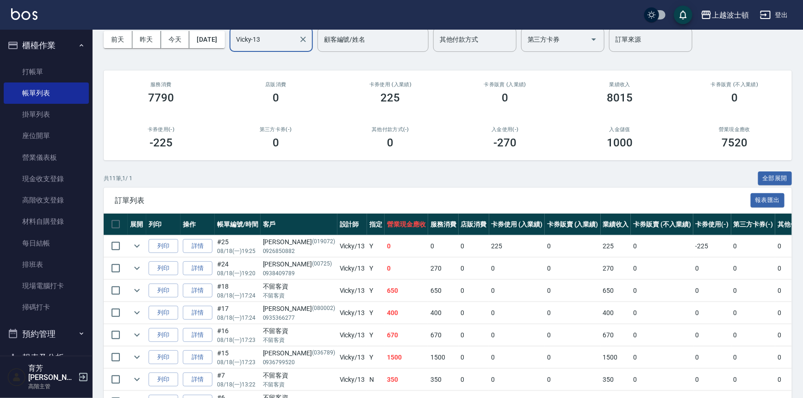
scroll to position [52, 0]
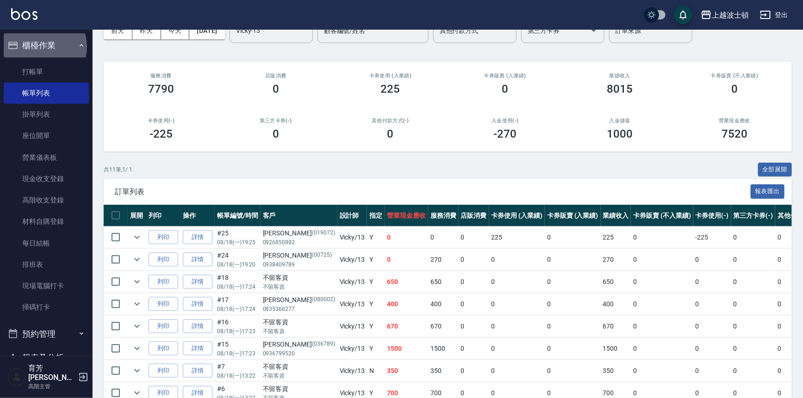
click at [43, 46] on button "櫃檯作業" at bounding box center [46, 45] width 85 height 24
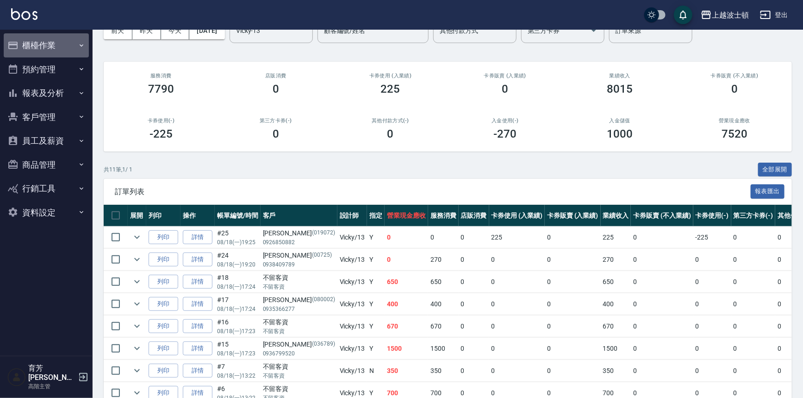
click at [40, 35] on button "櫃檯作業" at bounding box center [46, 45] width 85 height 24
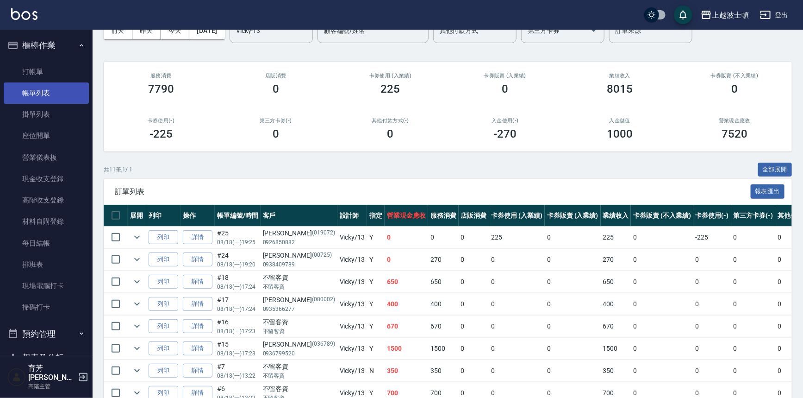
click at [34, 92] on link "帳單列表" at bounding box center [46, 92] width 85 height 21
click at [292, 37] on input "Vicky-13" at bounding box center [264, 31] width 61 height 16
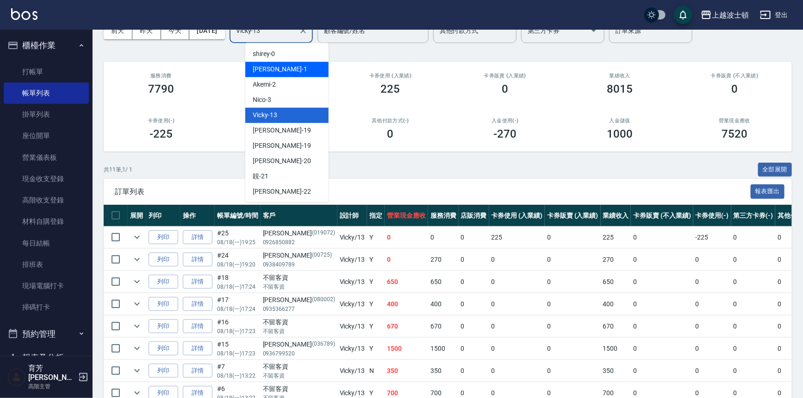
click at [283, 70] on div "[PERSON_NAME] -1" at bounding box center [286, 69] width 83 height 15
type input "[PERSON_NAME]-1"
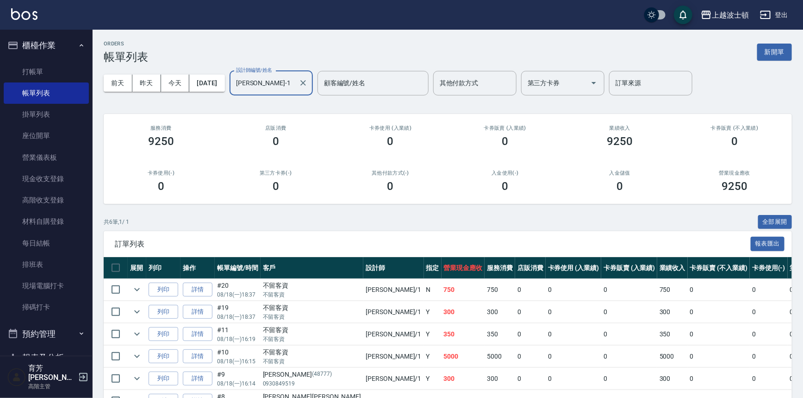
scroll to position [56, 0]
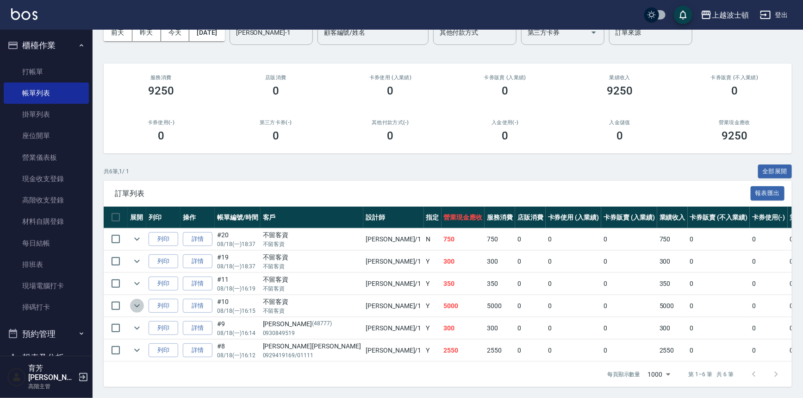
click at [141, 300] on icon "expand row" at bounding box center [136, 305] width 11 height 11
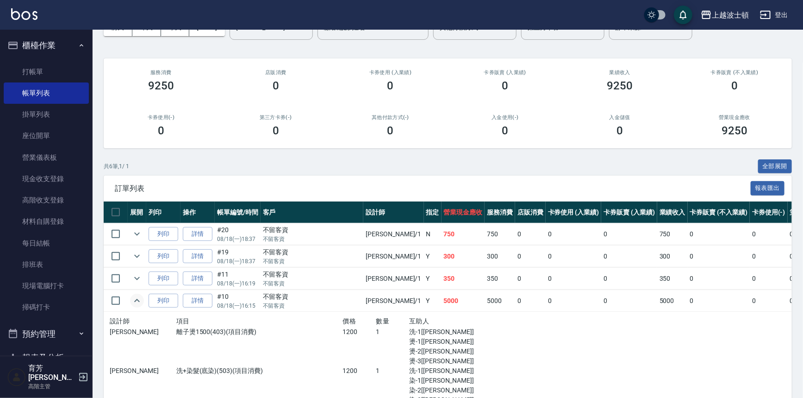
scroll to position [211, 0]
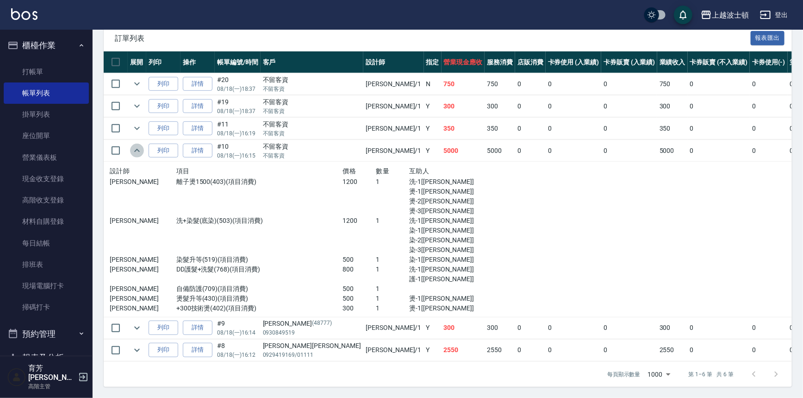
click at [134, 148] on icon "expand row" at bounding box center [136, 150] width 11 height 11
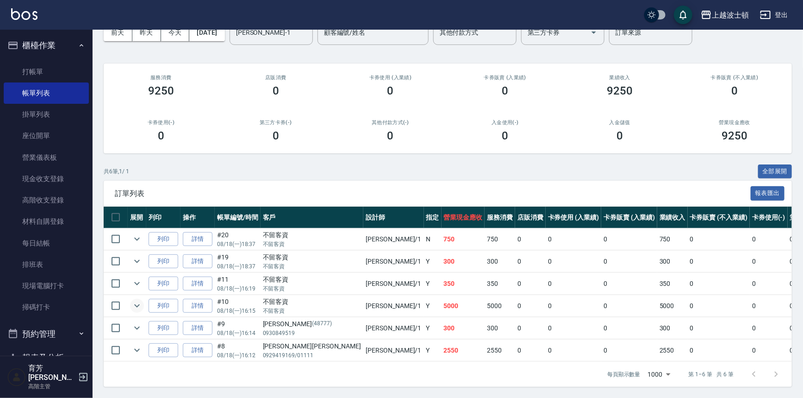
scroll to position [56, 0]
click at [136, 348] on icon "expand row" at bounding box center [136, 349] width 11 height 11
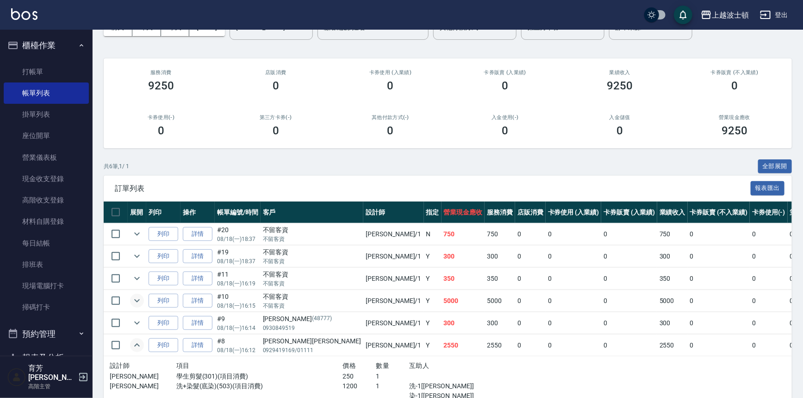
scroll to position [152, 0]
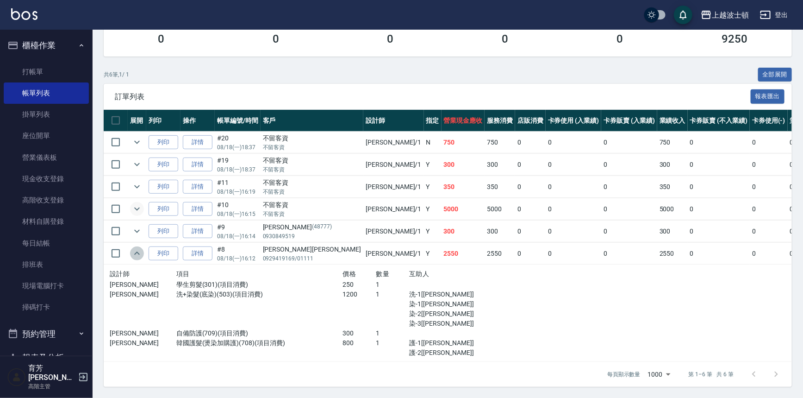
click at [133, 248] on icon "expand row" at bounding box center [136, 253] width 11 height 11
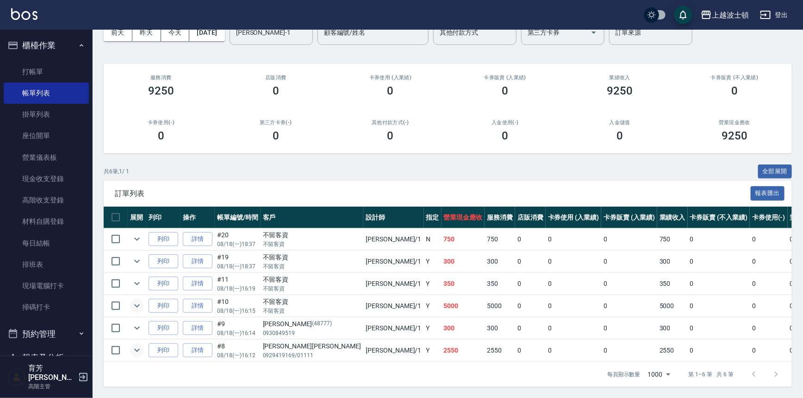
scroll to position [56, 0]
click at [45, 74] on link "打帳單" at bounding box center [46, 71] width 85 height 21
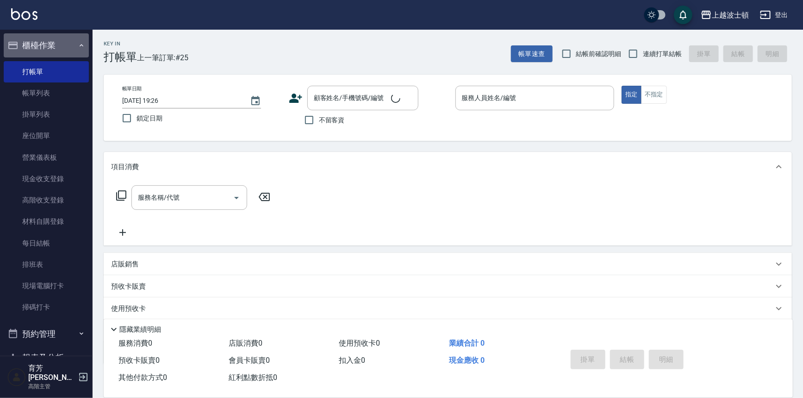
click at [49, 46] on button "櫃檯作業" at bounding box center [46, 45] width 85 height 24
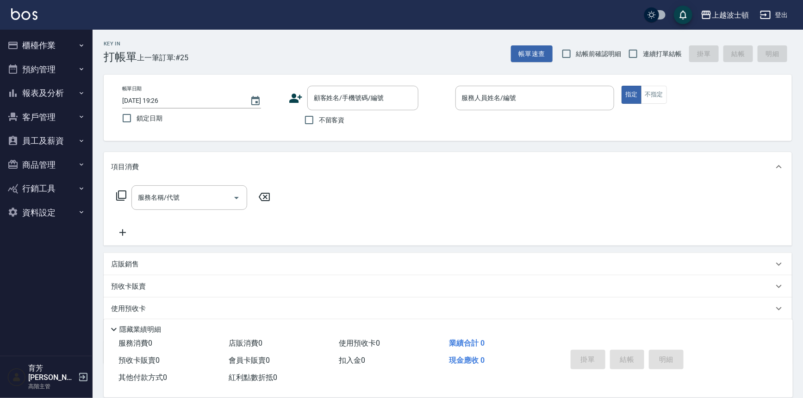
click at [49, 50] on button "櫃檯作業" at bounding box center [46, 45] width 85 height 24
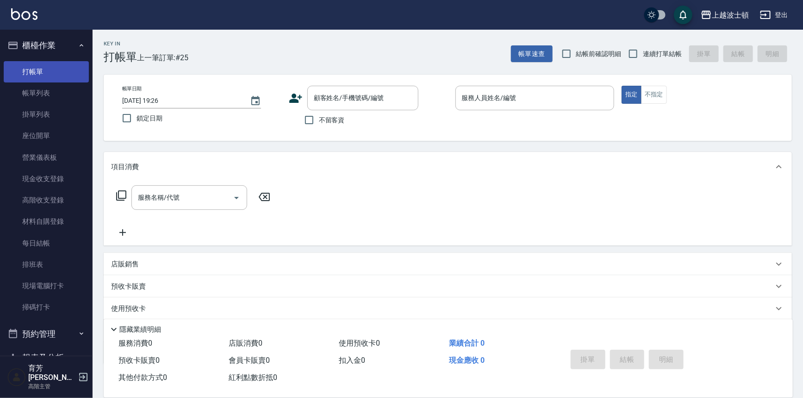
click at [45, 77] on link "打帳單" at bounding box center [46, 71] width 85 height 21
